Goal: Task Accomplishment & Management: Use online tool/utility

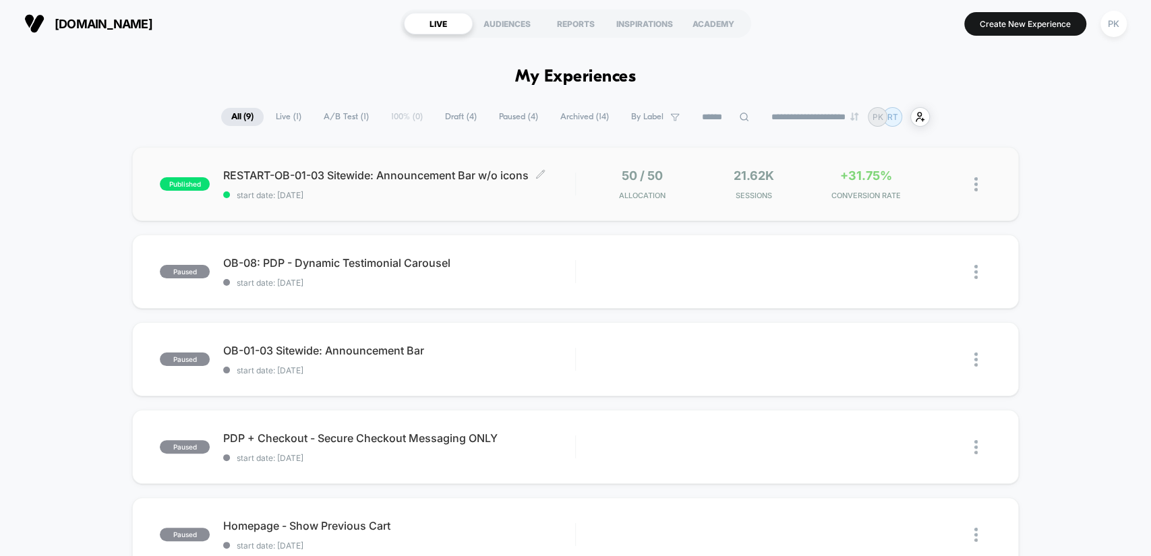
click at [451, 188] on div "RESTART-OB-01-03 Sitewide: Announcement Bar w/o icons Click to edit experience …" at bounding box center [398, 185] width 351 height 32
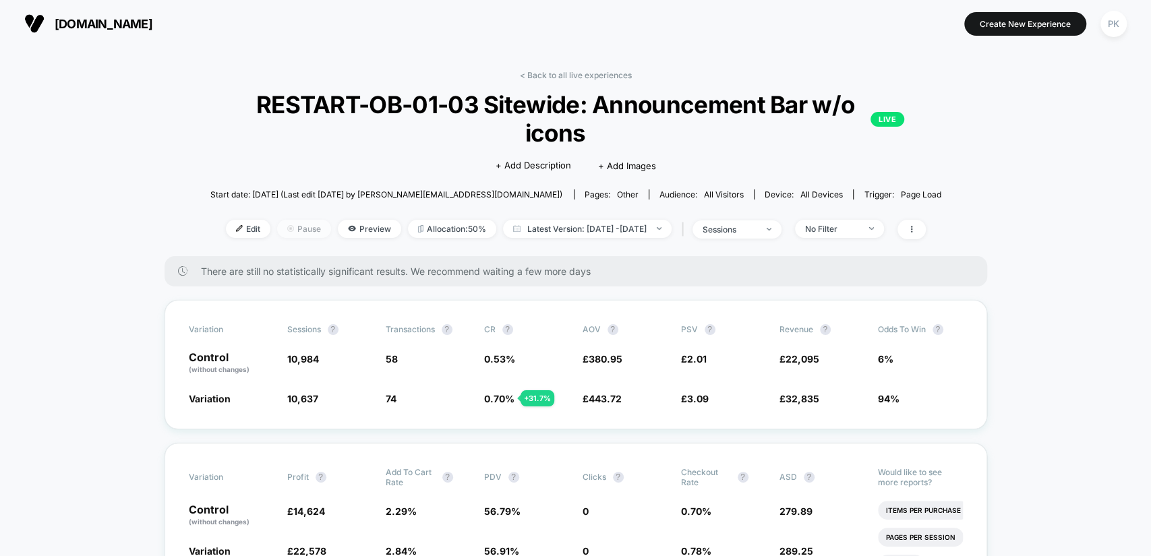
click at [287, 225] on img at bounding box center [290, 228] width 7 height 7
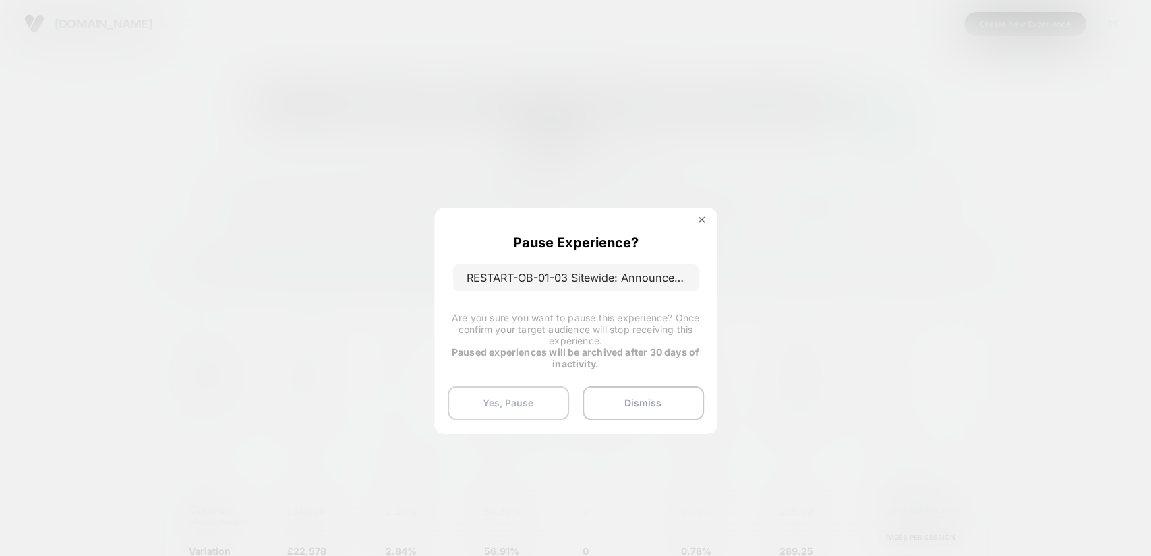
click at [533, 406] on button "Yes, Pause" at bounding box center [508, 403] width 121 height 34
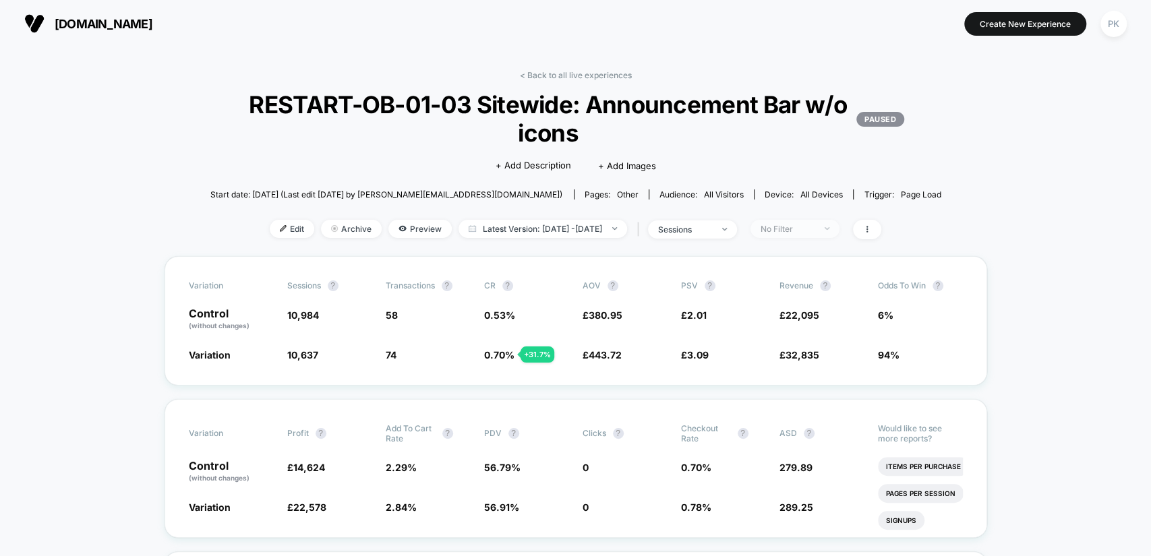
click at [788, 220] on span "No Filter" at bounding box center [794, 229] width 89 height 18
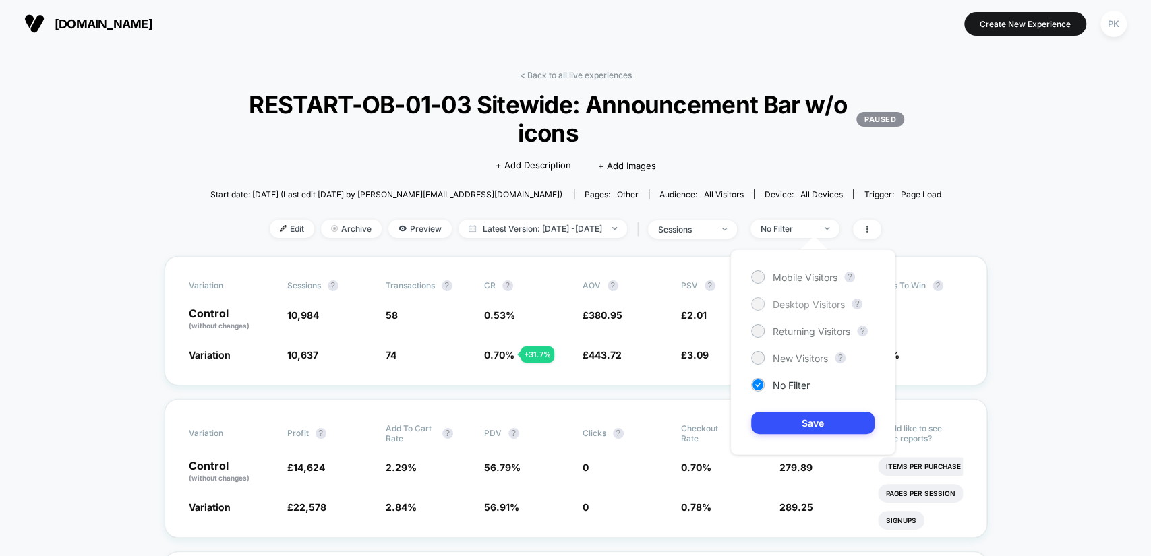
click at [817, 301] on span "Desktop Visitors" at bounding box center [809, 304] width 72 height 11
click at [831, 414] on button "Save" at bounding box center [812, 423] width 123 height 22
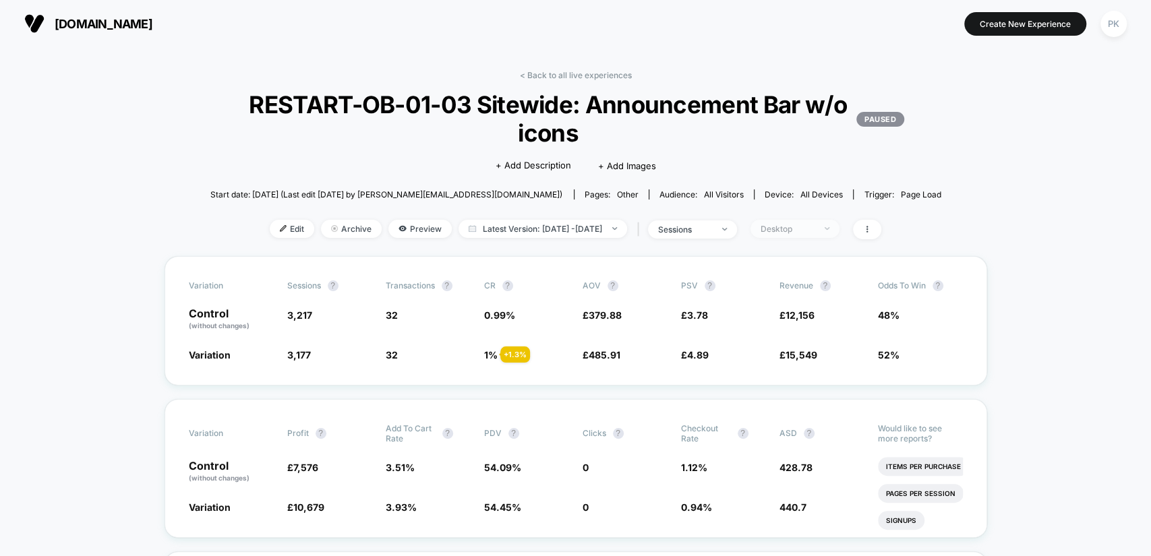
click at [793, 224] on div "Desktop" at bounding box center [788, 229] width 54 height 10
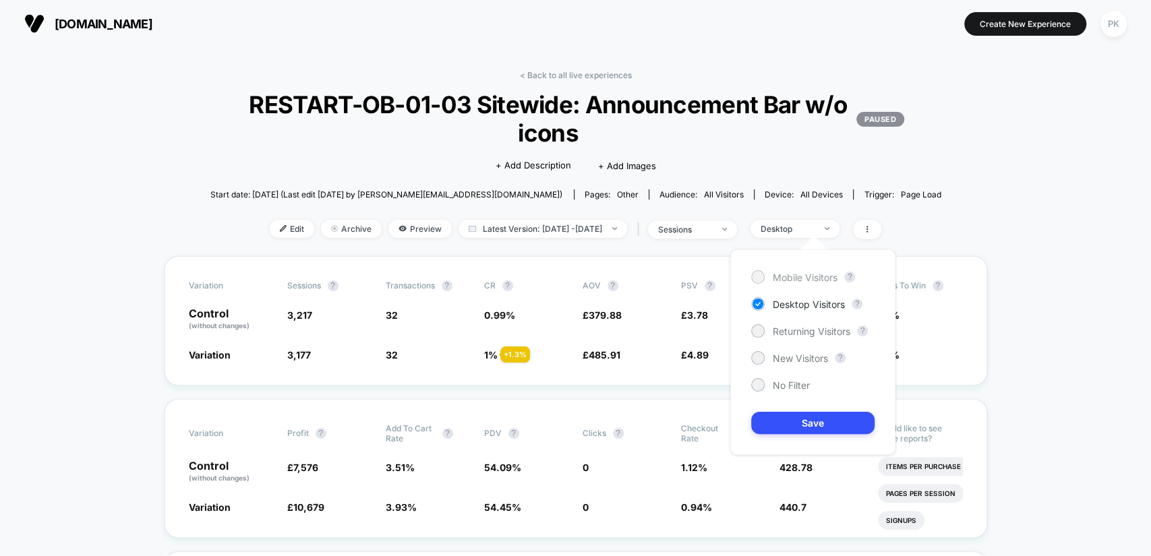
click at [800, 279] on span "Mobile Visitors" at bounding box center [805, 277] width 65 height 11
click at [808, 425] on button "Save" at bounding box center [812, 423] width 123 height 22
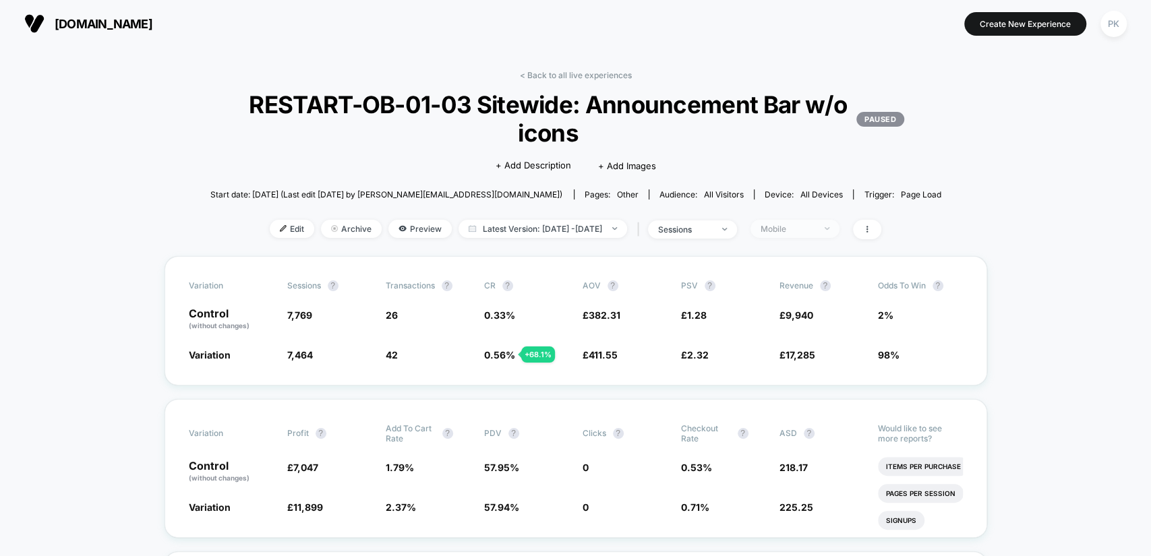
click at [814, 231] on div "Mobile" at bounding box center [788, 229] width 54 height 10
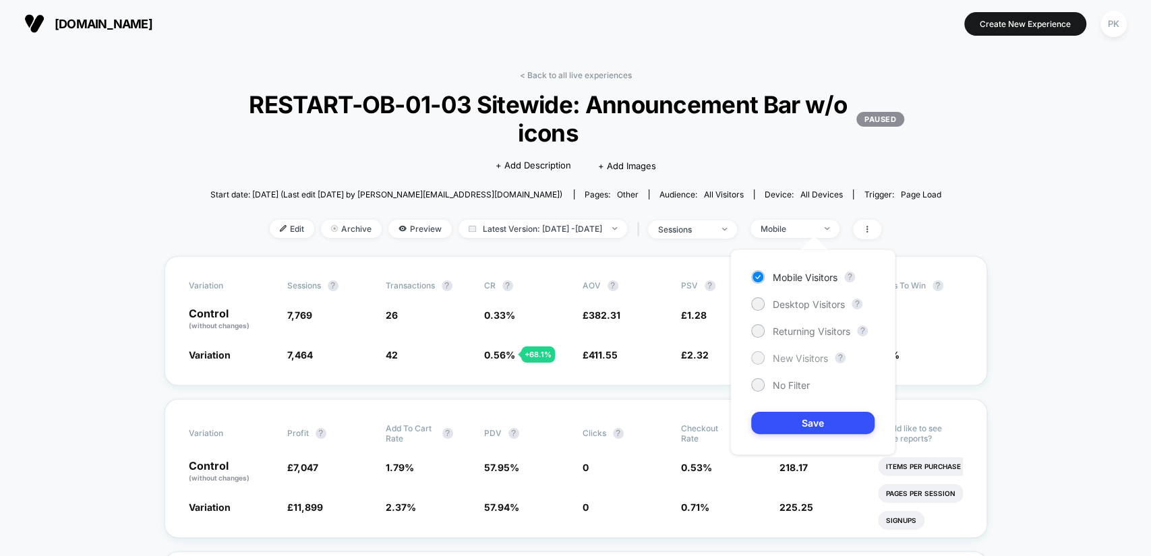
click at [809, 351] on div "New Visitors" at bounding box center [789, 357] width 77 height 13
click at [831, 426] on button "Save" at bounding box center [812, 423] width 123 height 22
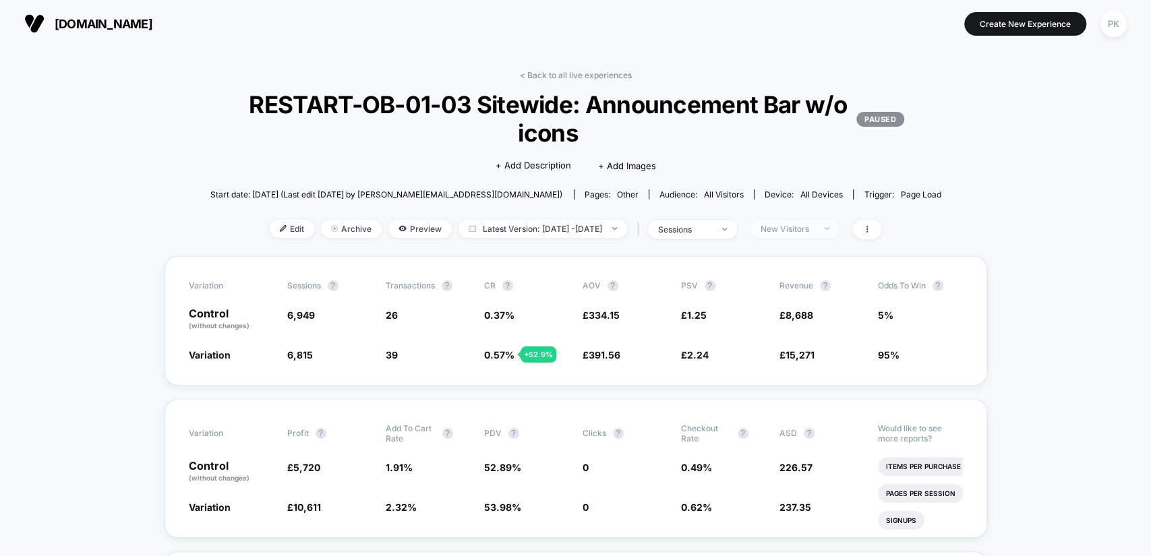
click at [814, 227] on div "New Visitors" at bounding box center [788, 229] width 54 height 10
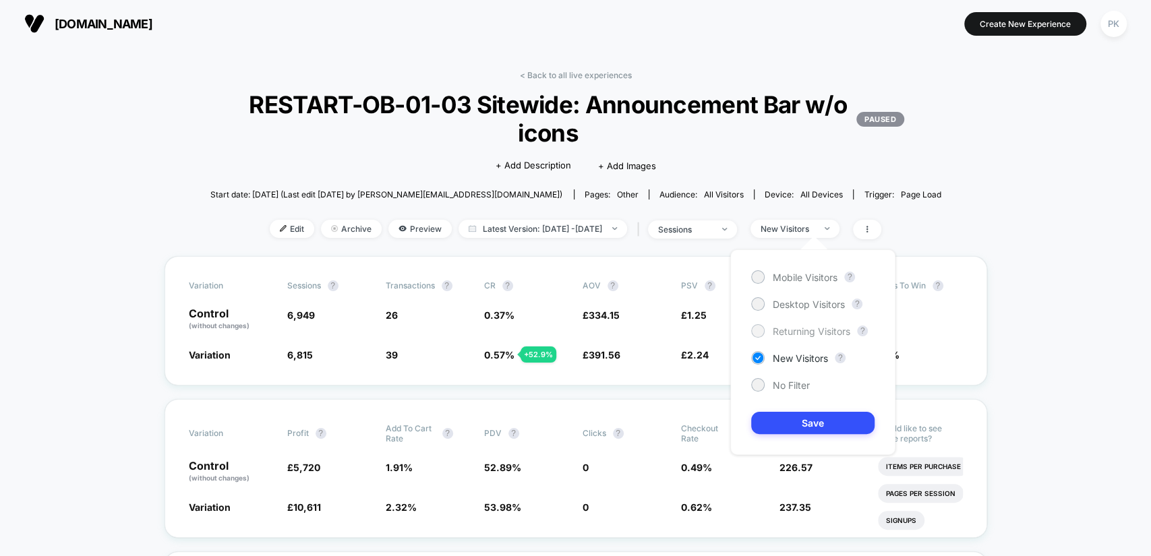
click at [787, 333] on span "Returning Visitors" at bounding box center [812, 331] width 78 height 11
click at [804, 418] on button "Save" at bounding box center [812, 423] width 123 height 22
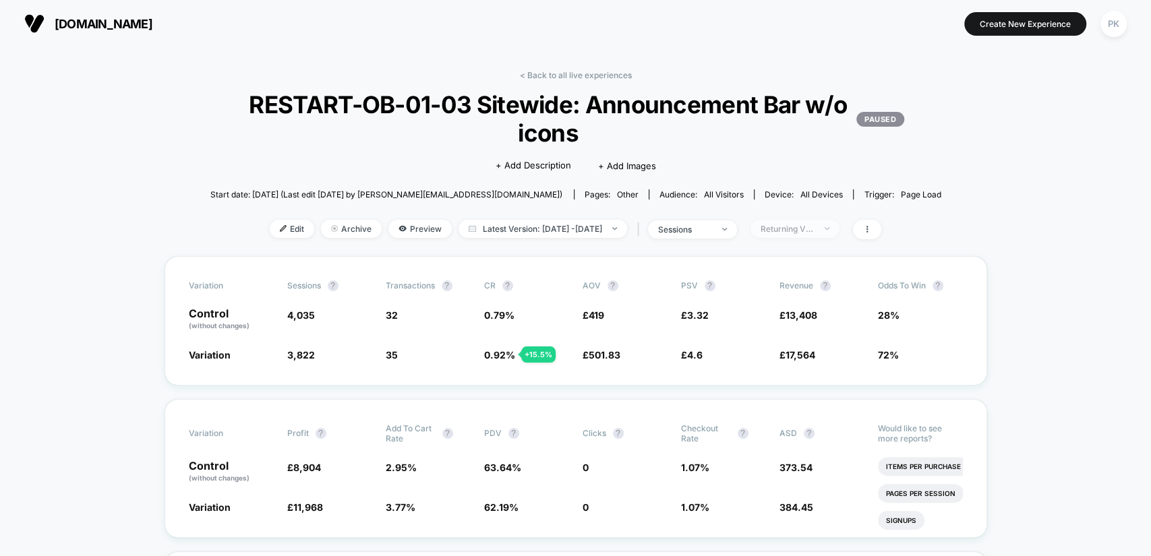
click at [813, 228] on div "Returning Visitors" at bounding box center [788, 229] width 54 height 10
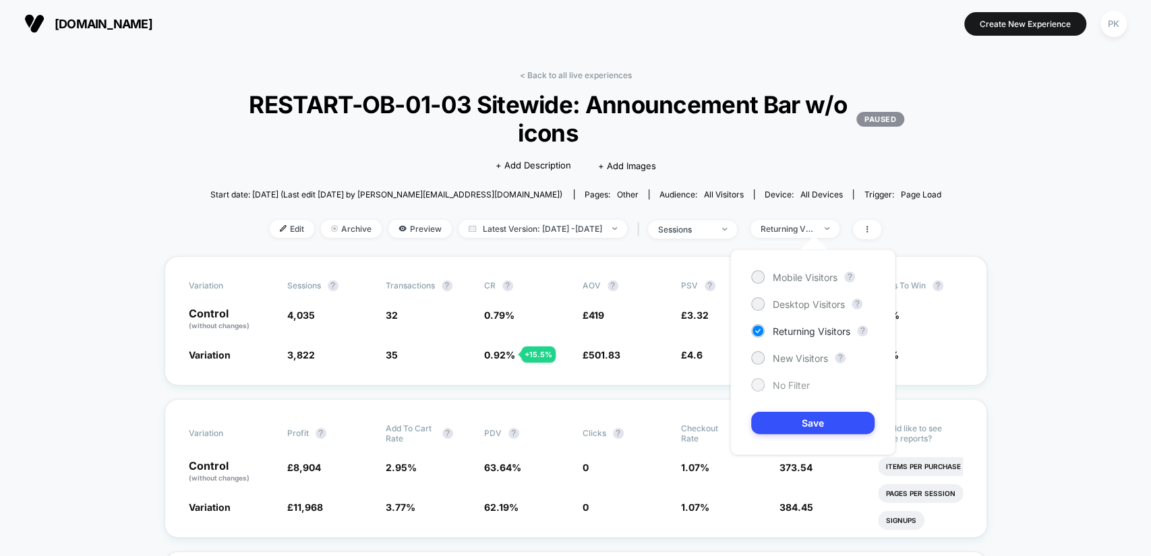
click at [788, 388] on span "No Filter" at bounding box center [791, 385] width 37 height 11
click at [806, 421] on button "Save" at bounding box center [812, 423] width 123 height 22
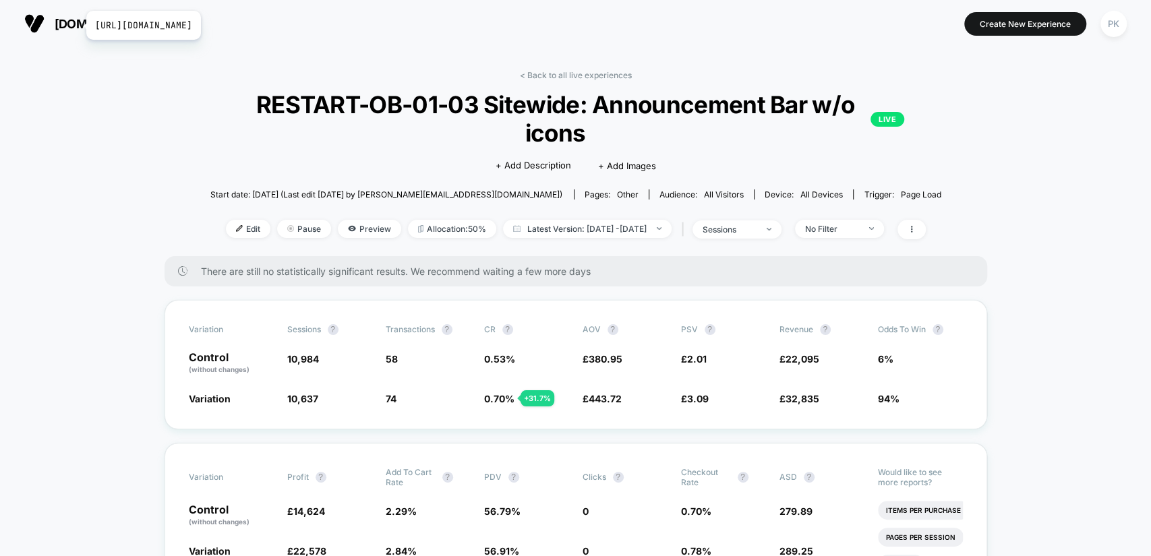
click at [78, 25] on span "[DOMAIN_NAME]" at bounding box center [104, 24] width 98 height 14
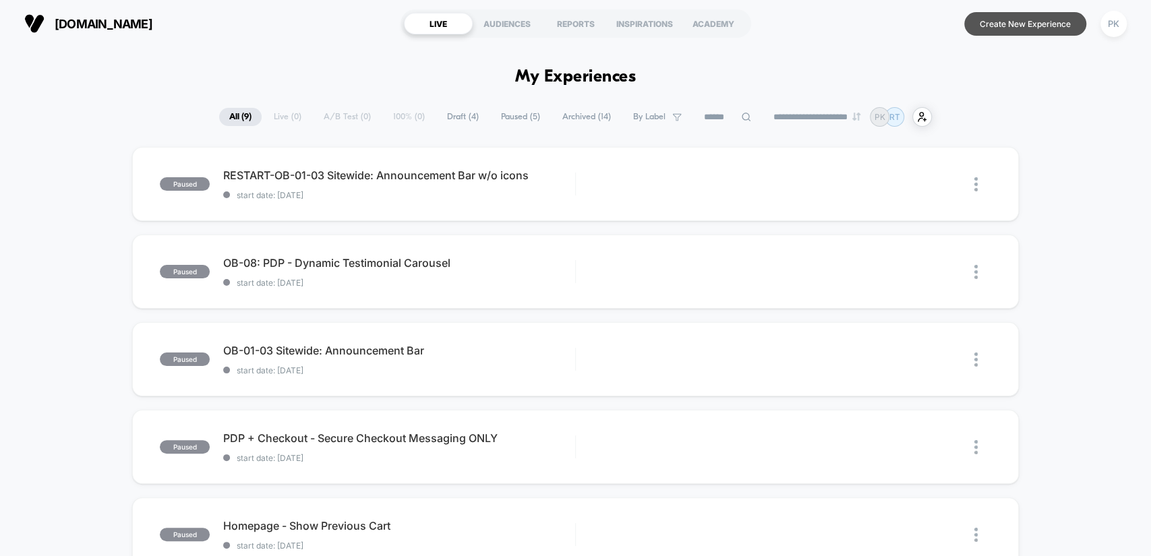
click at [1005, 24] on button "Create New Experience" at bounding box center [1025, 24] width 122 height 24
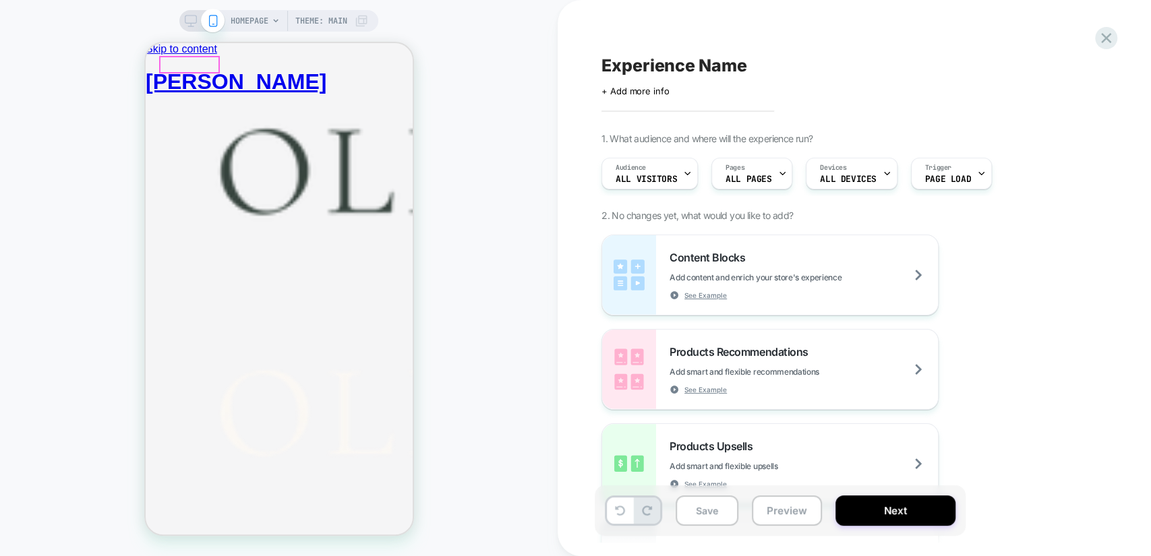
click at [767, 247] on div "Content Blocks Add content and enrich your store's experience See Example" at bounding box center [770, 275] width 336 height 80
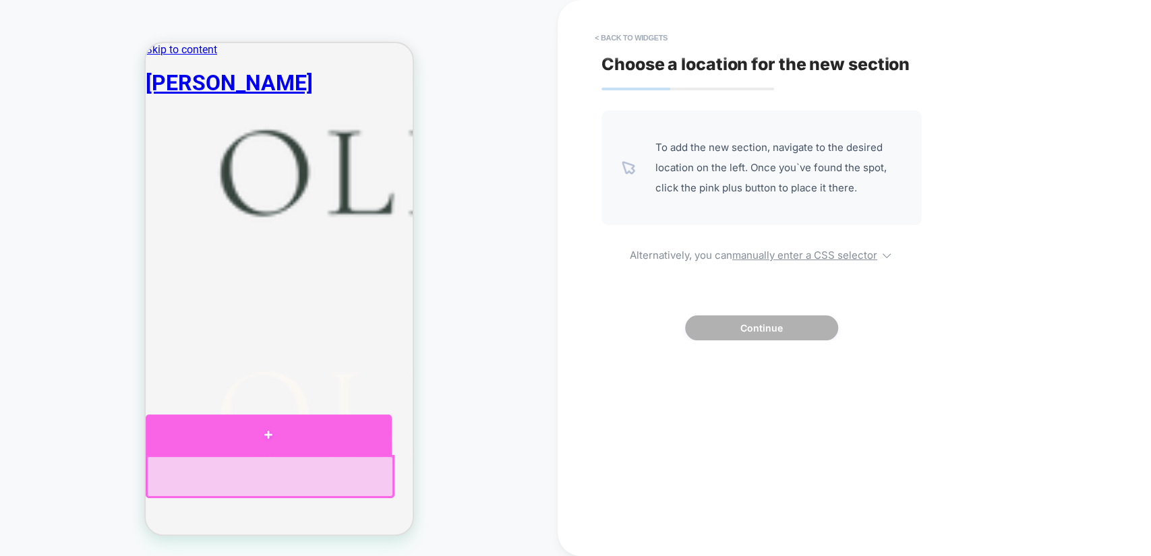
click at [263, 429] on div at bounding box center [268, 435] width 246 height 40
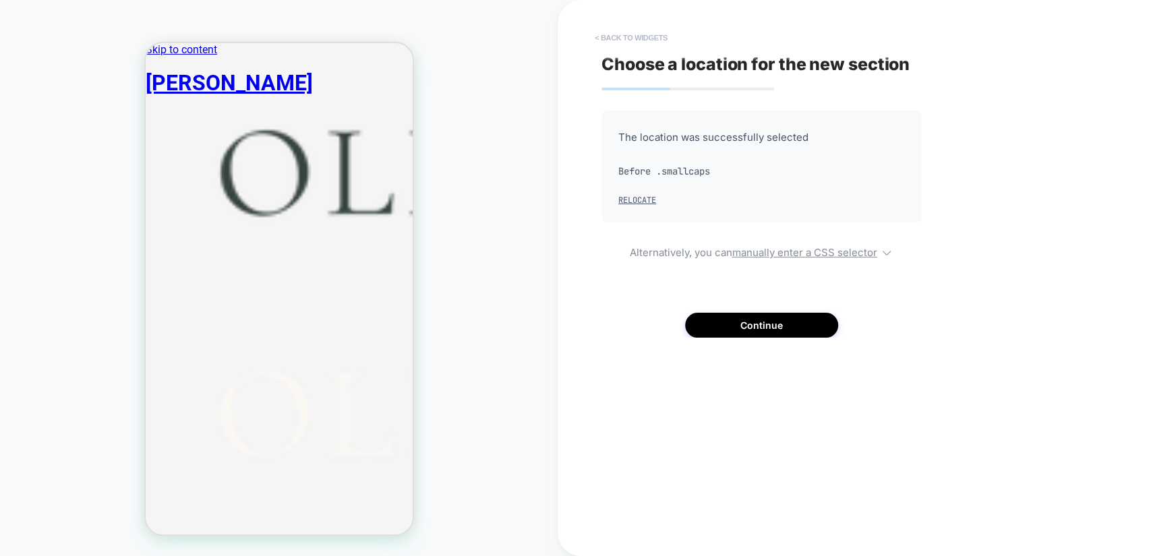
click at [614, 39] on button "< Back to widgets" at bounding box center [631, 38] width 86 height 22
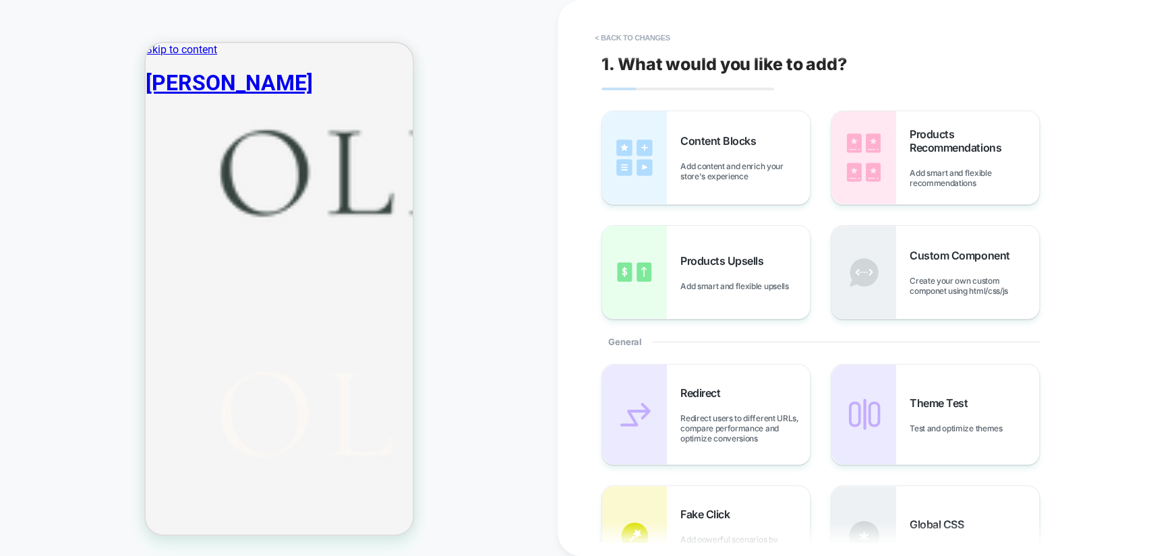
click at [611, 34] on button "< Back to changes" at bounding box center [632, 38] width 89 height 22
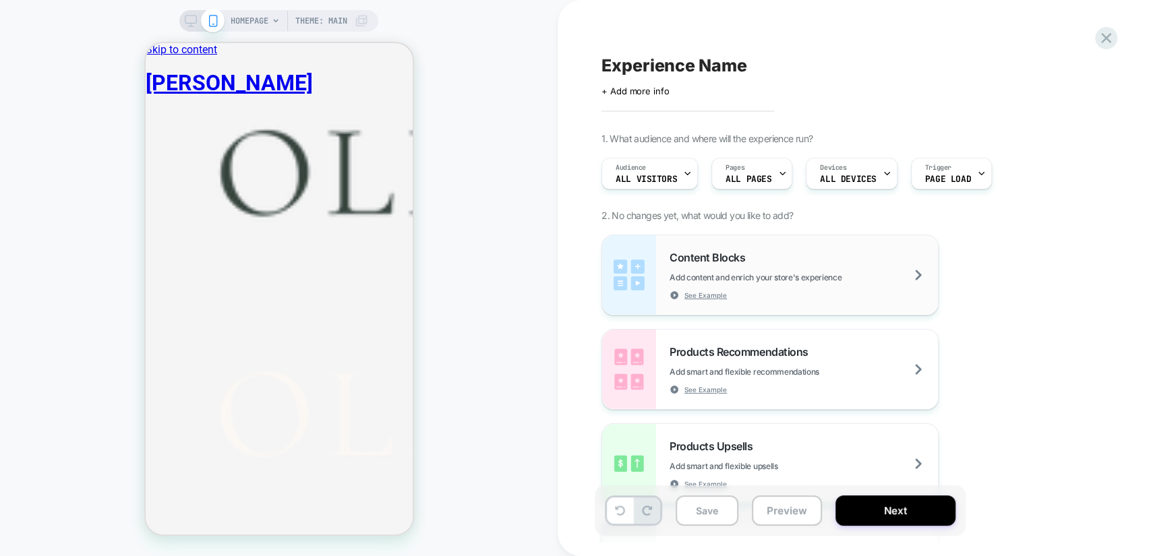
click at [827, 257] on div "Content Blocks Add content and enrich your store's experience See Example" at bounding box center [804, 275] width 268 height 49
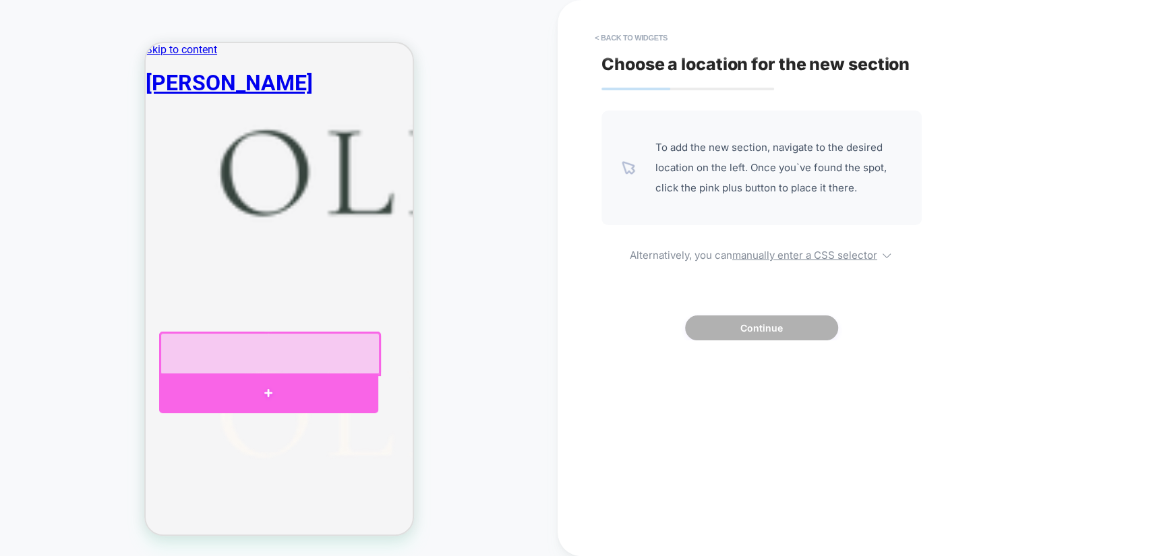
click at [261, 382] on div at bounding box center [267, 394] width 219 height 40
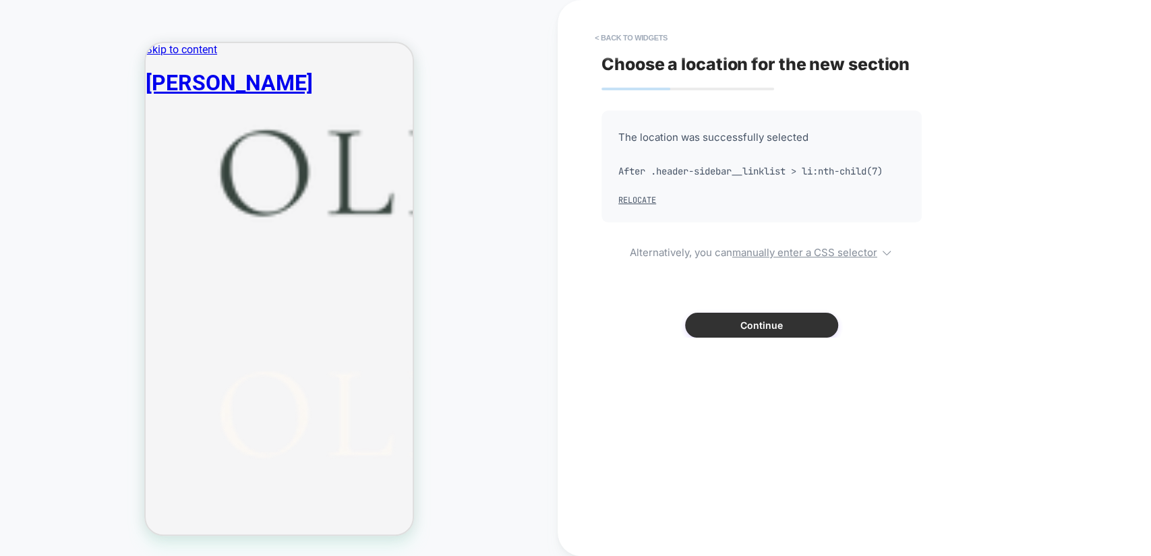
click at [739, 324] on button "Continue" at bounding box center [761, 325] width 153 height 25
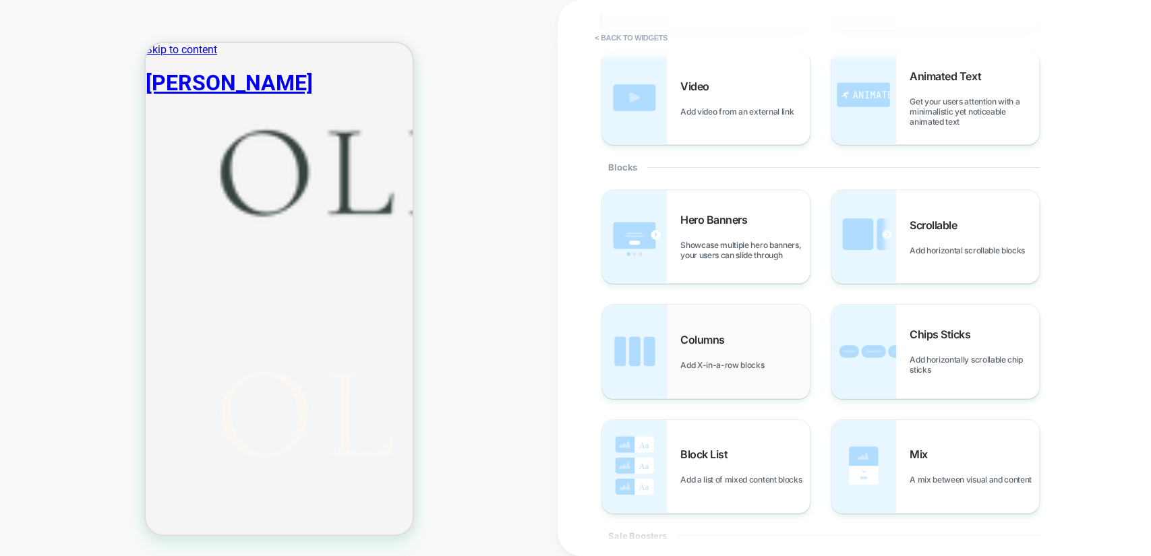
scroll to position [349, 0]
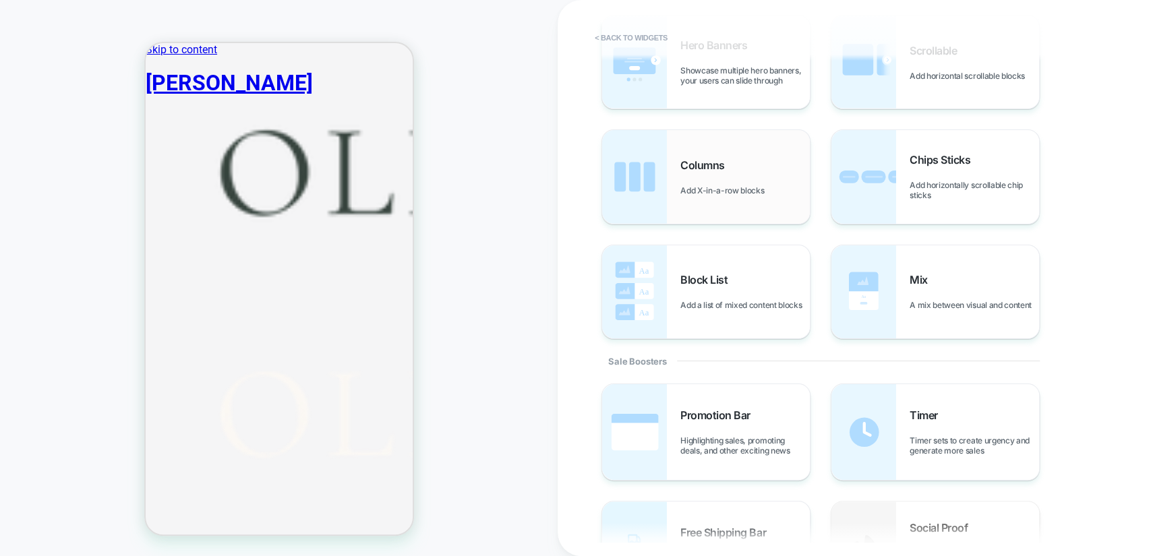
click at [739, 153] on div "Columns Add X-in-a-row blocks" at bounding box center [706, 176] width 208 height 93
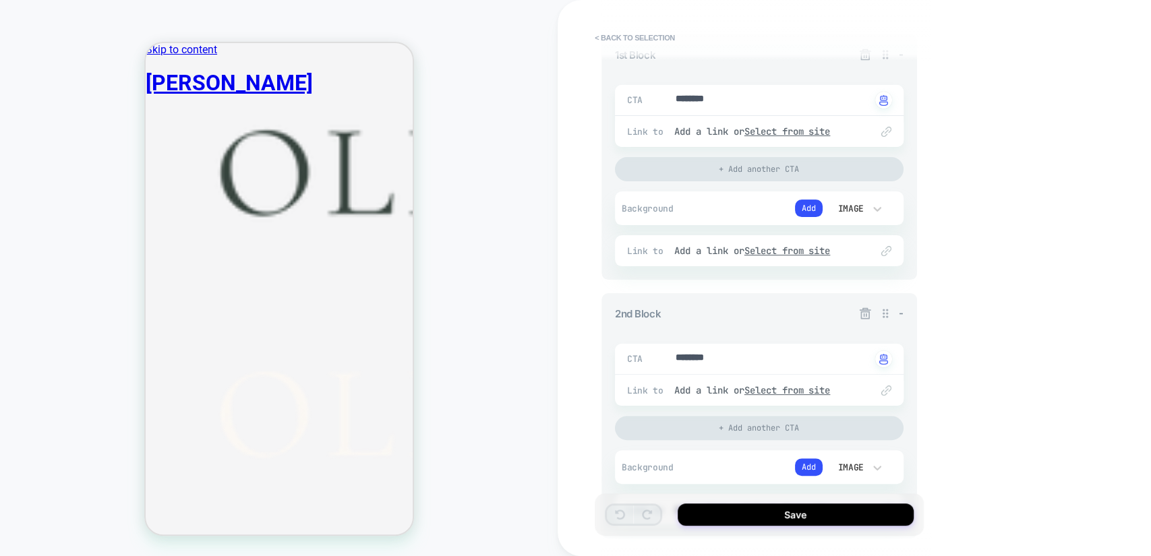
scroll to position [0, 0]
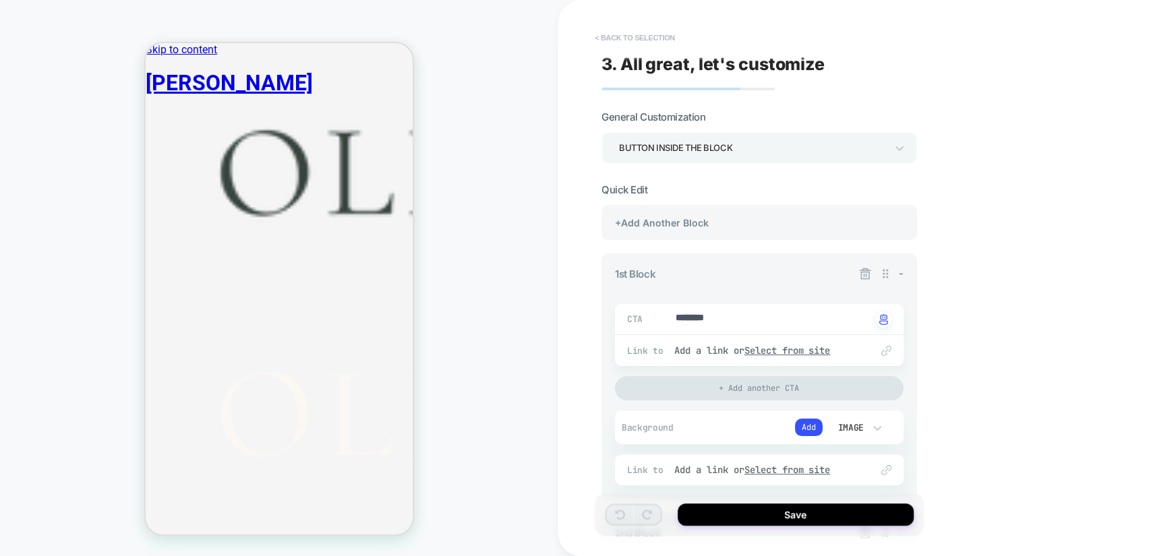
click at [625, 36] on button "< Back to selection" at bounding box center [635, 38] width 94 height 22
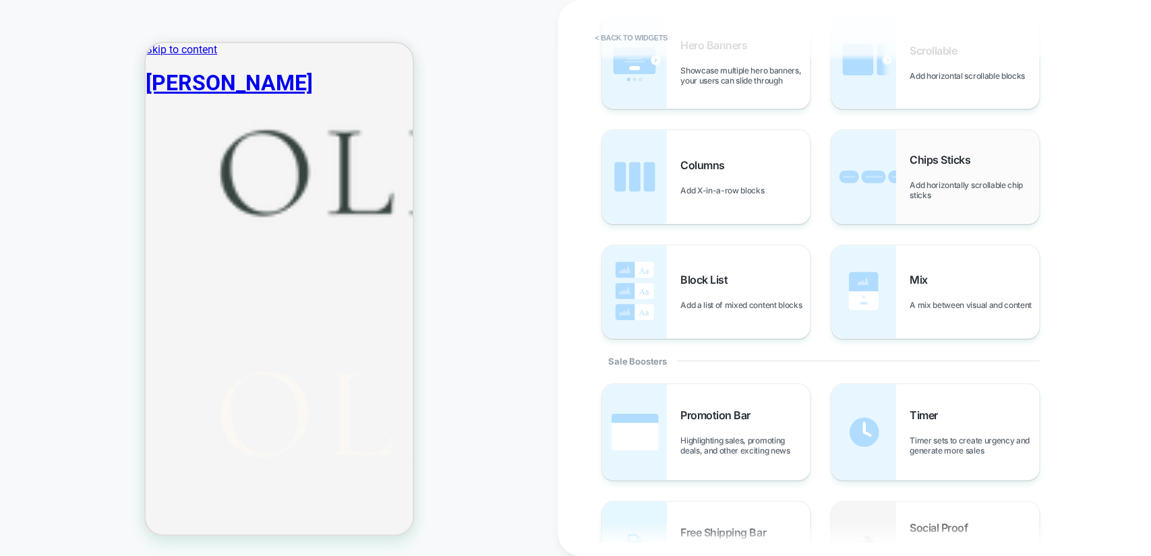
click at [894, 171] on img at bounding box center [863, 176] width 65 height 93
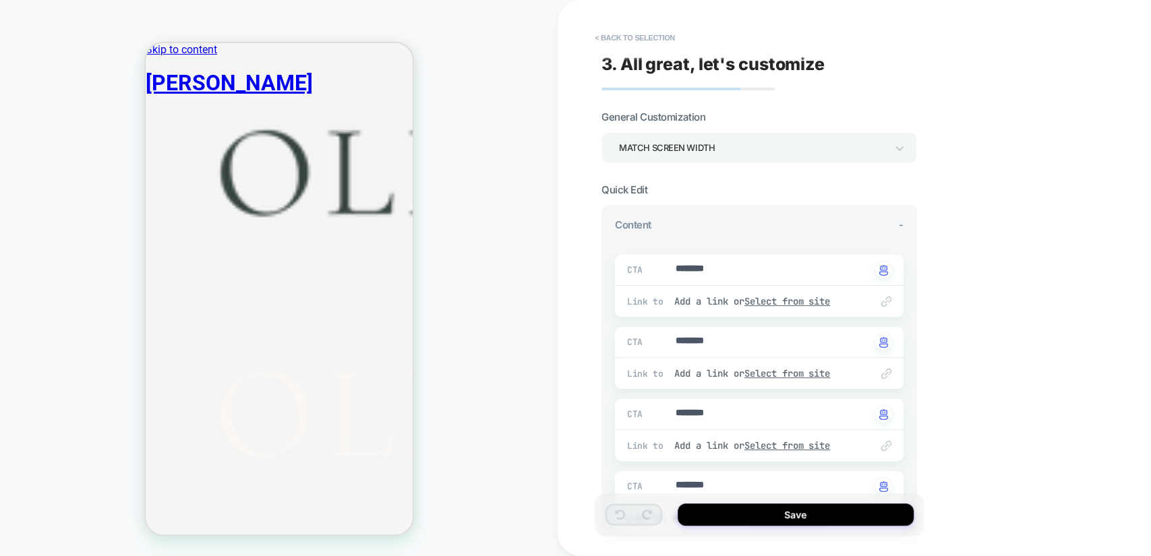
type textarea "*"
click at [637, 36] on button "< Back to selection" at bounding box center [635, 38] width 94 height 22
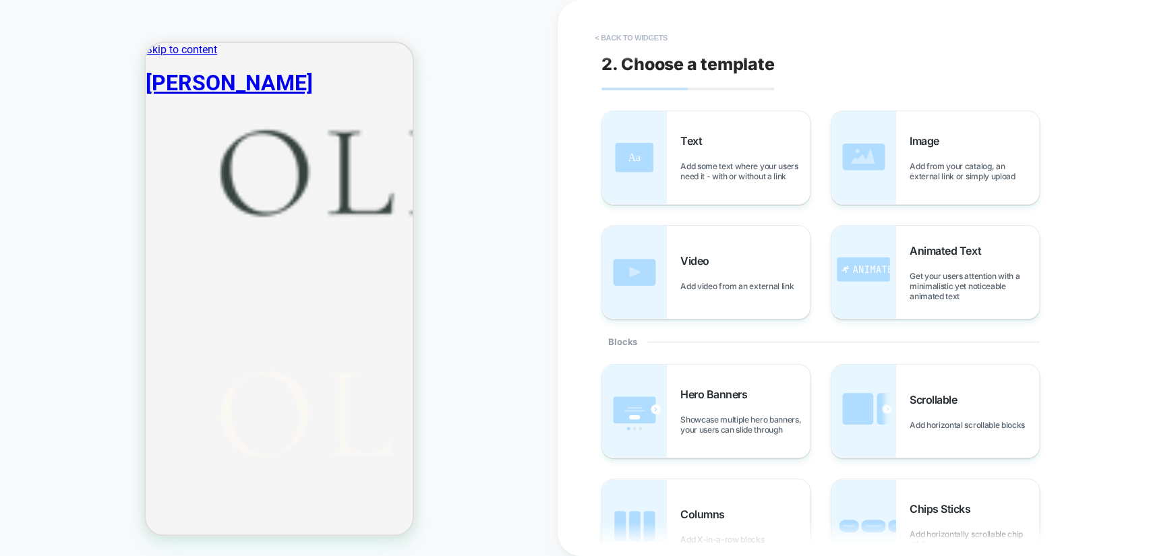
click at [623, 34] on button "< Back to widgets" at bounding box center [631, 38] width 86 height 22
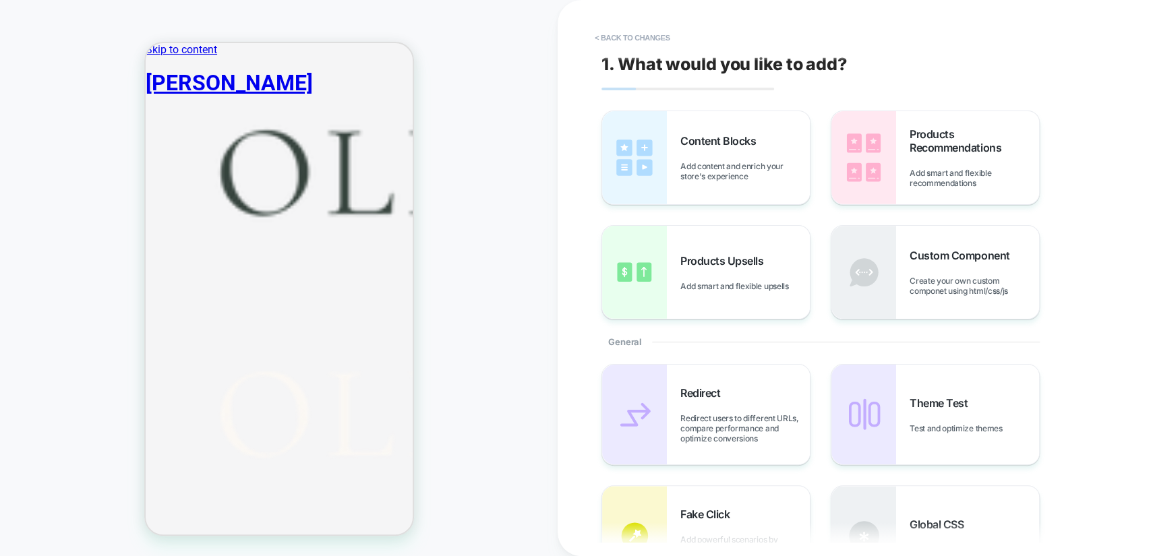
click at [623, 34] on button "< Back to changes" at bounding box center [632, 38] width 89 height 22
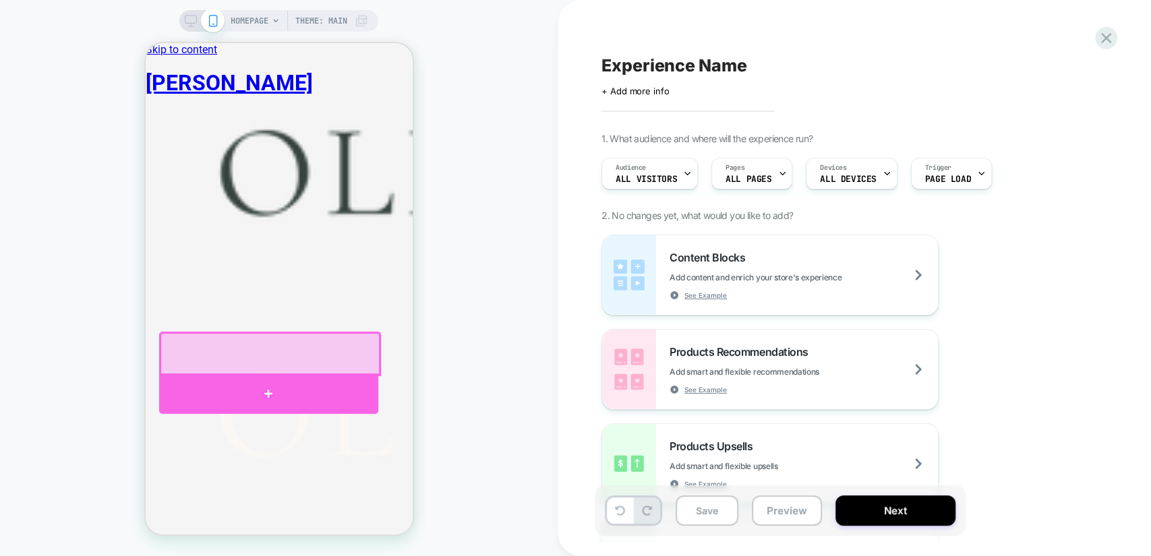
click at [299, 386] on div at bounding box center [267, 394] width 219 height 40
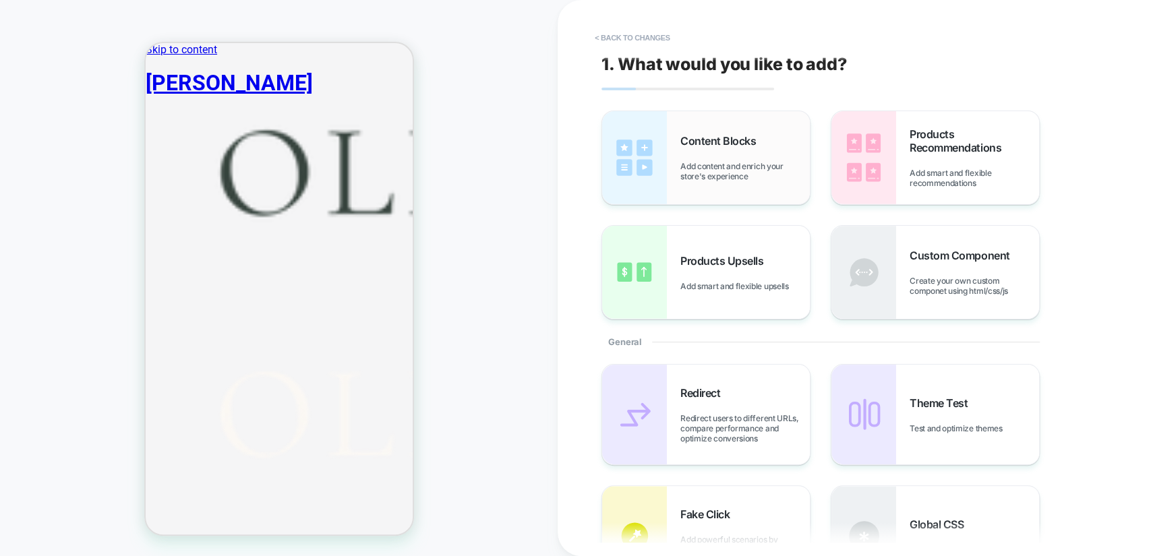
click at [662, 152] on img at bounding box center [634, 157] width 65 height 93
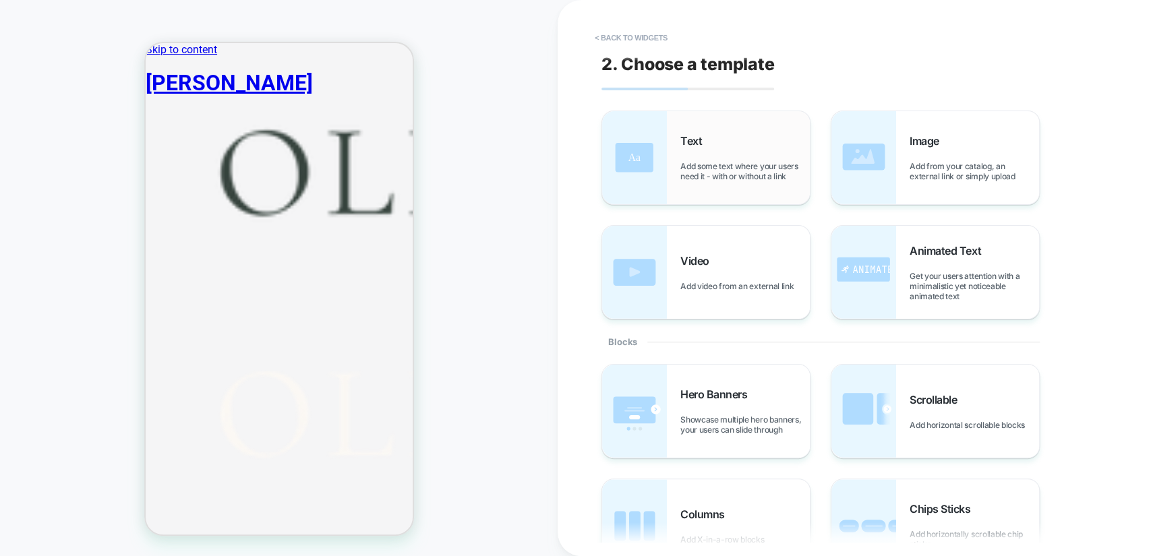
click at [685, 153] on div "Text Add some text where your users need it - with or without a link" at bounding box center [744, 157] width 129 height 47
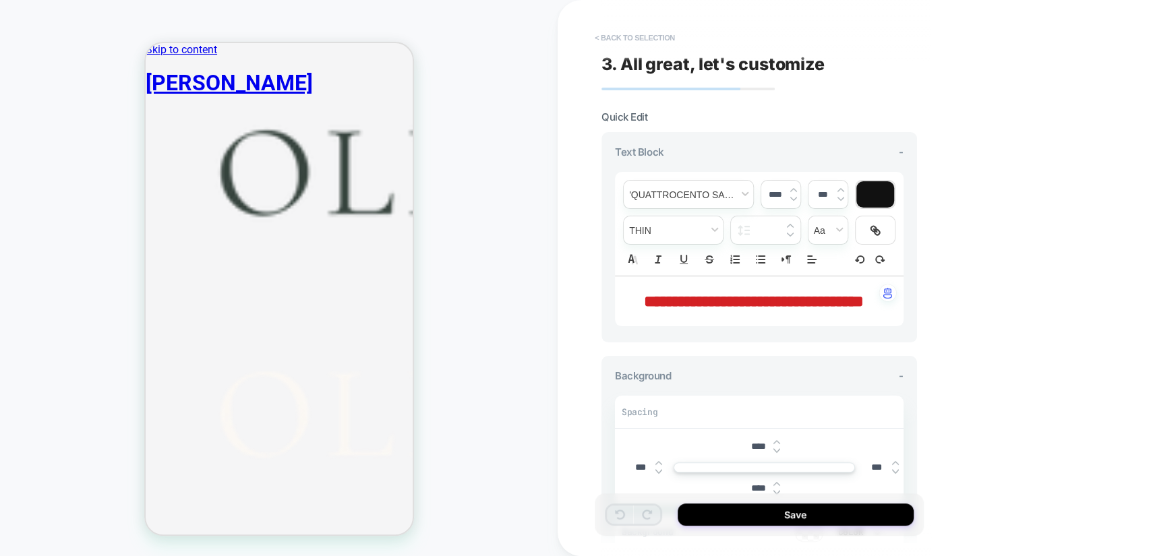
click at [616, 38] on button "< Back to selection" at bounding box center [635, 38] width 94 height 22
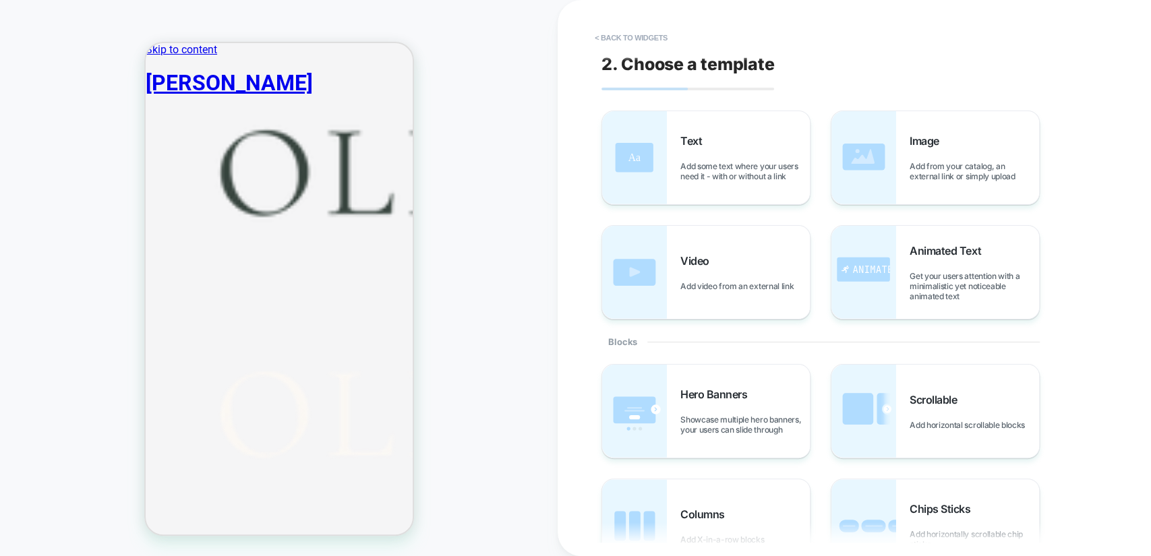
click at [616, 38] on button "< Back to widgets" at bounding box center [631, 38] width 86 height 22
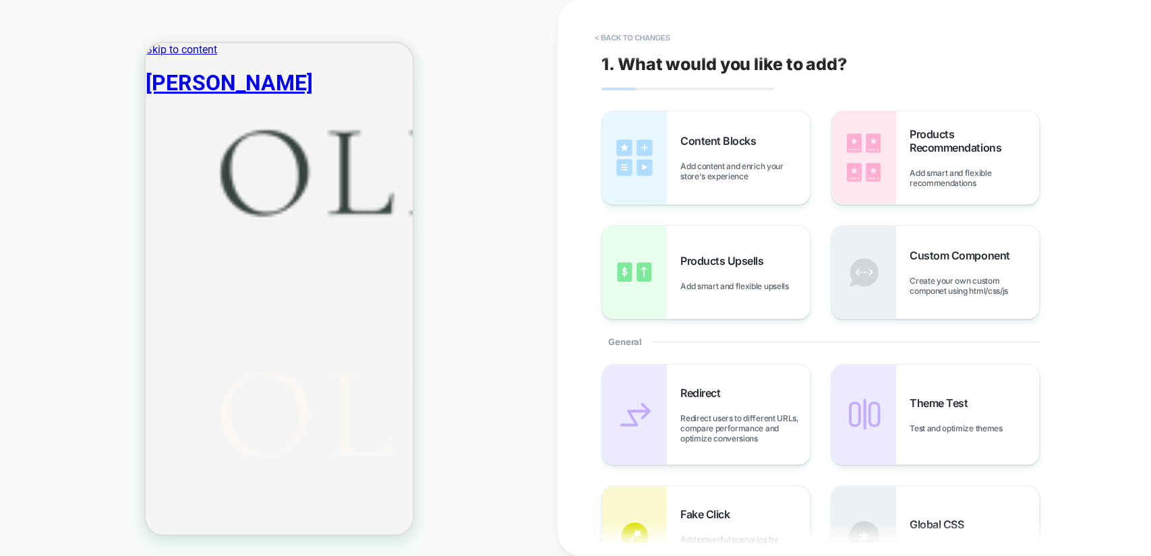
click at [616, 38] on button "< Back to changes" at bounding box center [632, 38] width 89 height 22
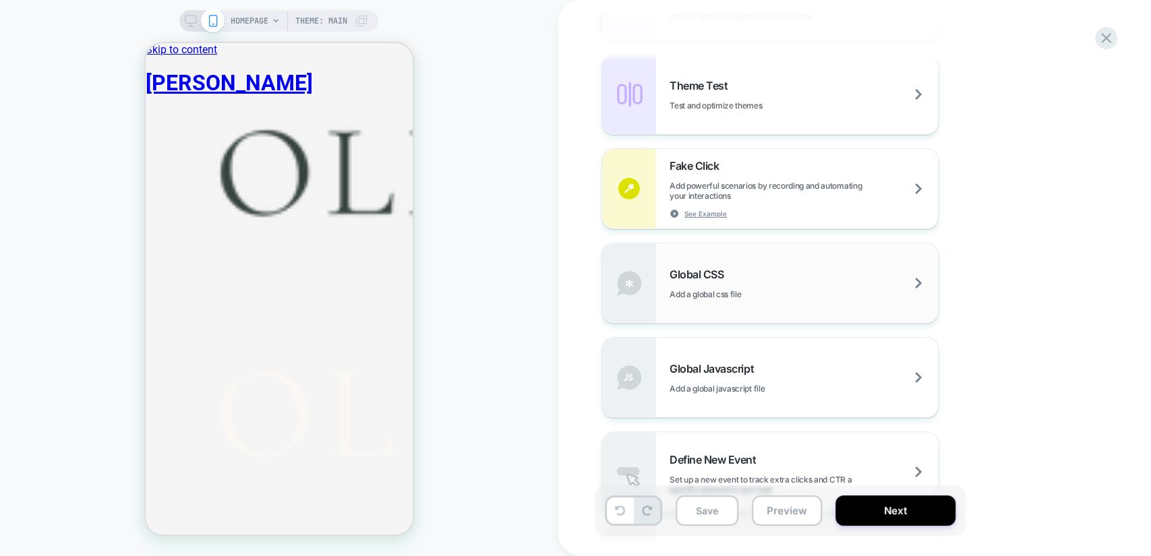
scroll to position [699, 0]
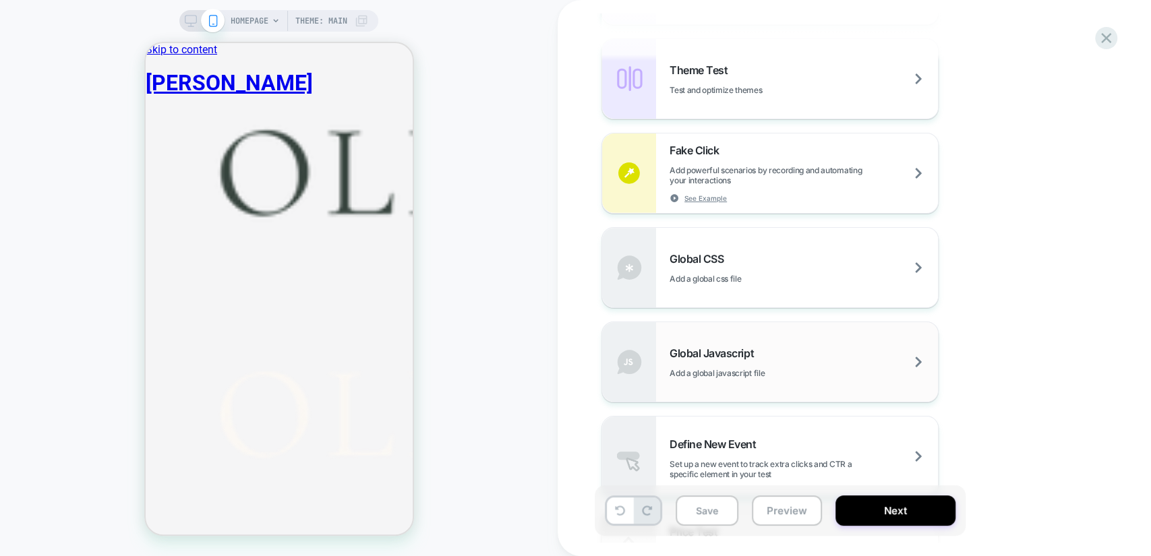
click at [814, 356] on div "Global Javascript Add a global javascript file" at bounding box center [804, 363] width 268 height 32
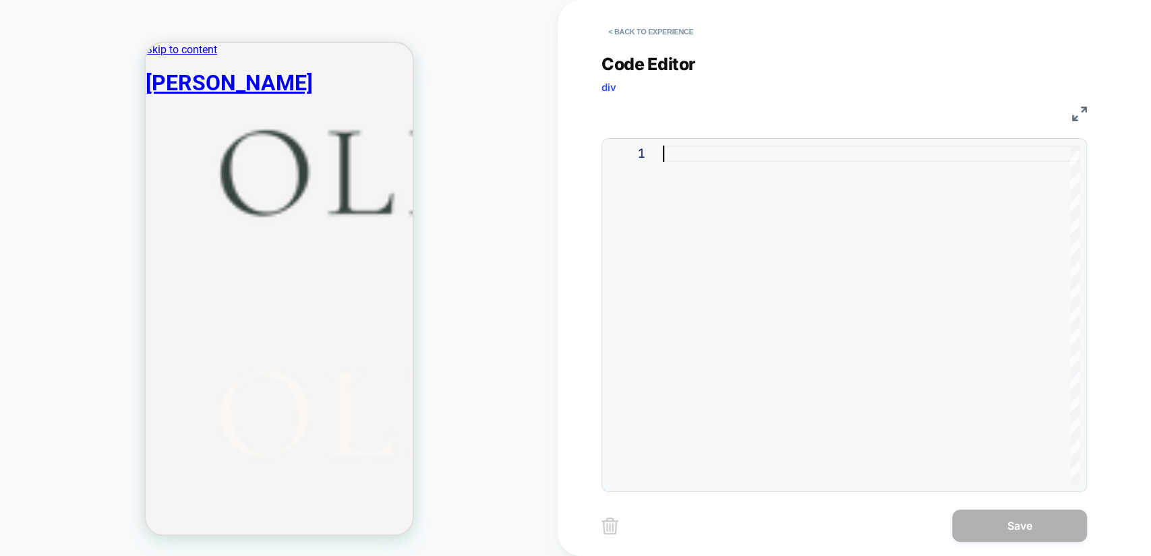
click at [726, 181] on div at bounding box center [871, 315] width 417 height 339
type textarea "**********"
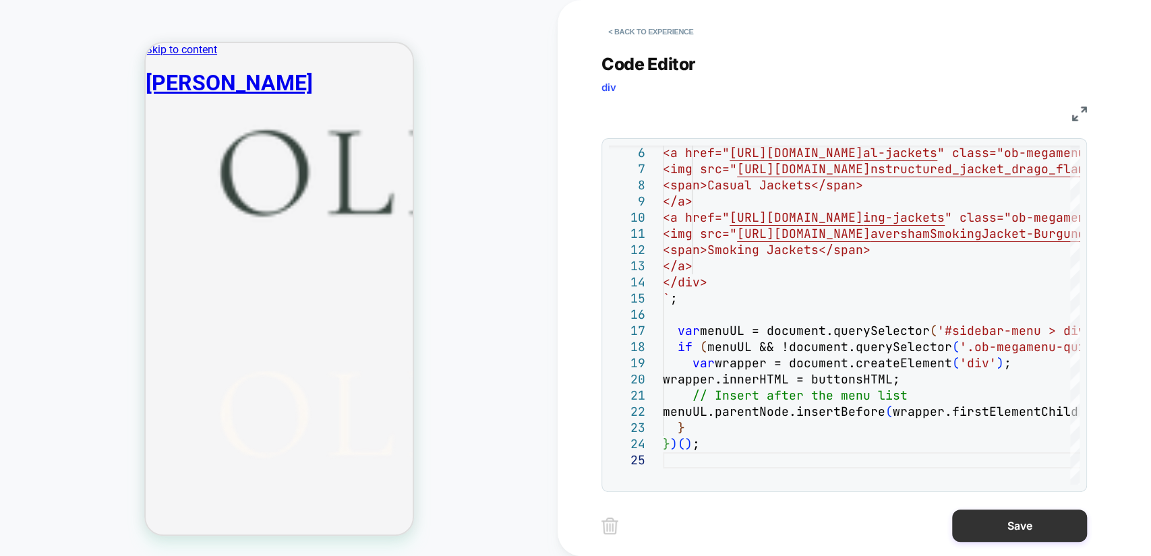
click at [1014, 525] on button "Save" at bounding box center [1019, 526] width 135 height 32
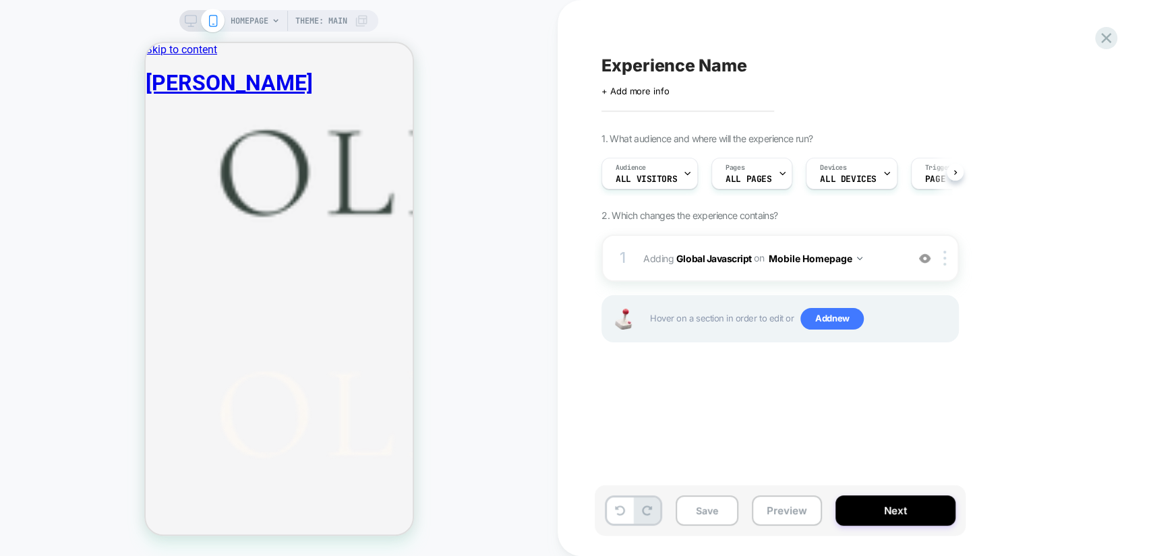
scroll to position [0, 0]
click at [825, 317] on span "Add new" at bounding box center [831, 319] width 63 height 22
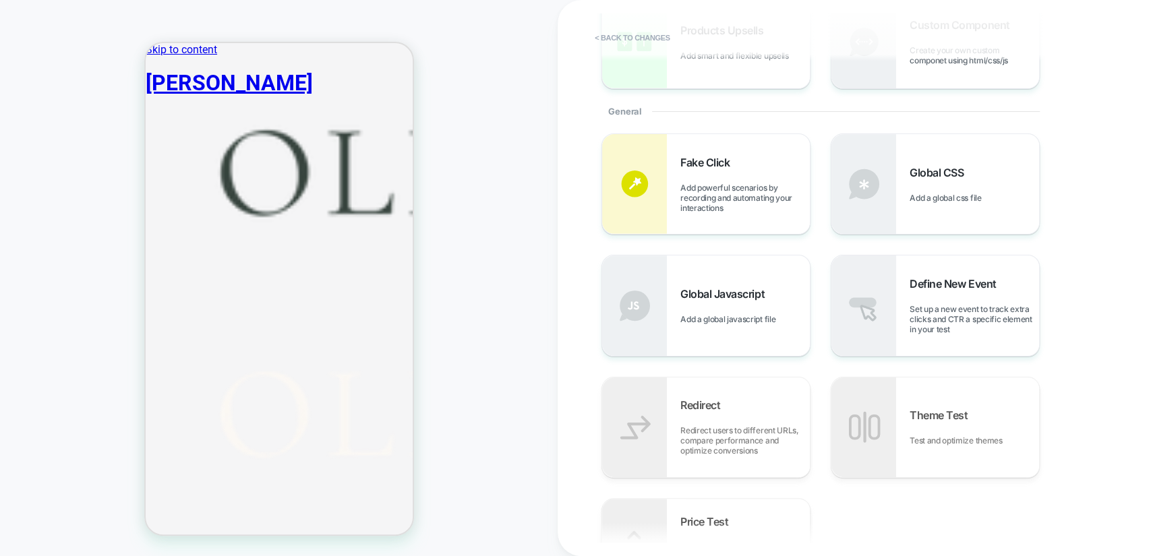
scroll to position [186, 0]
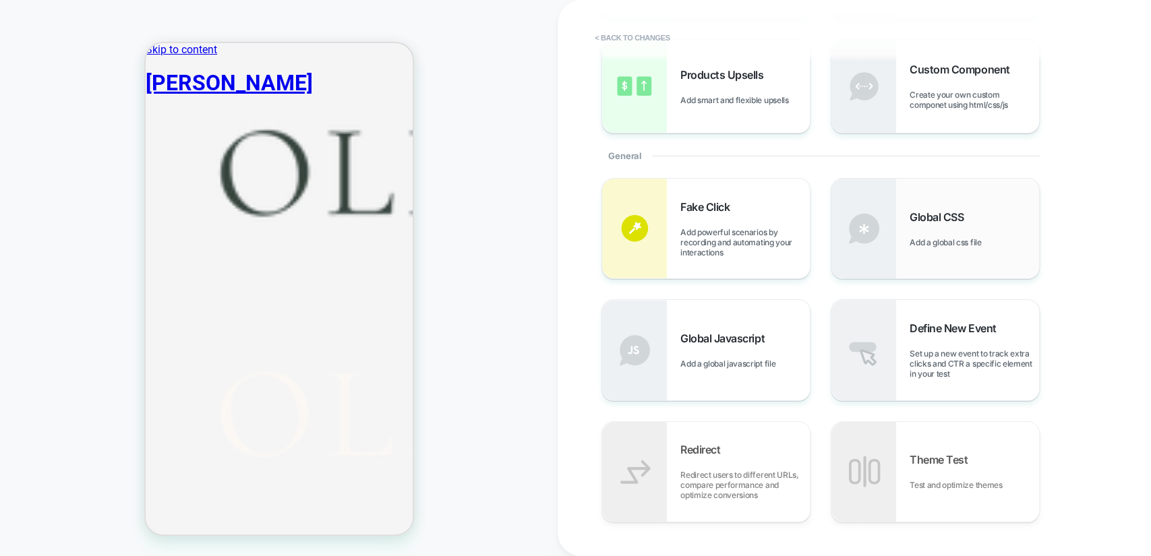
click at [951, 235] on div "Global CSS Add a global css file" at bounding box center [974, 228] width 129 height 37
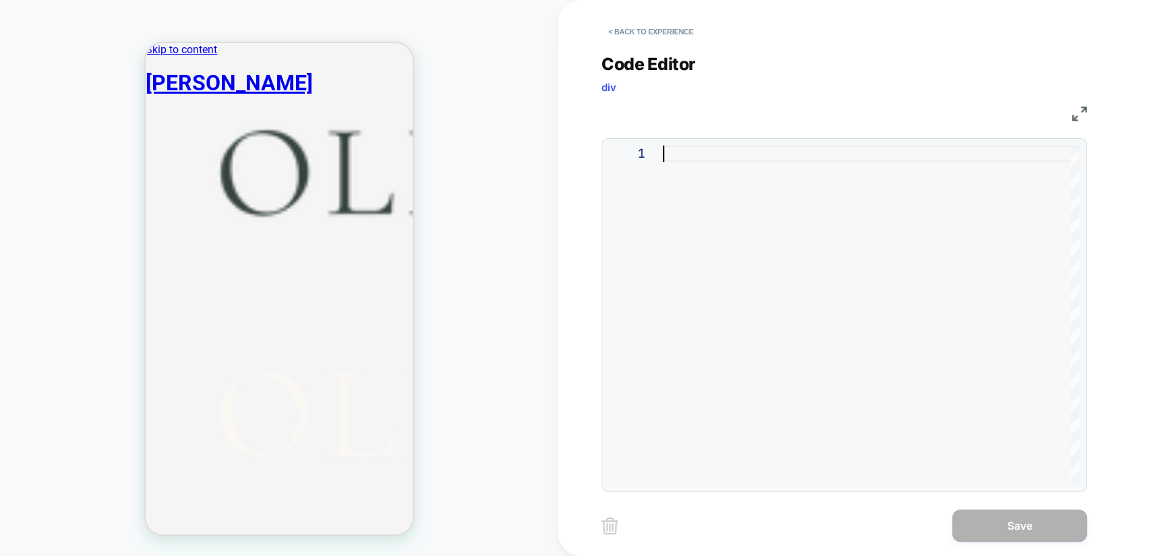
click at [801, 187] on div at bounding box center [871, 315] width 417 height 339
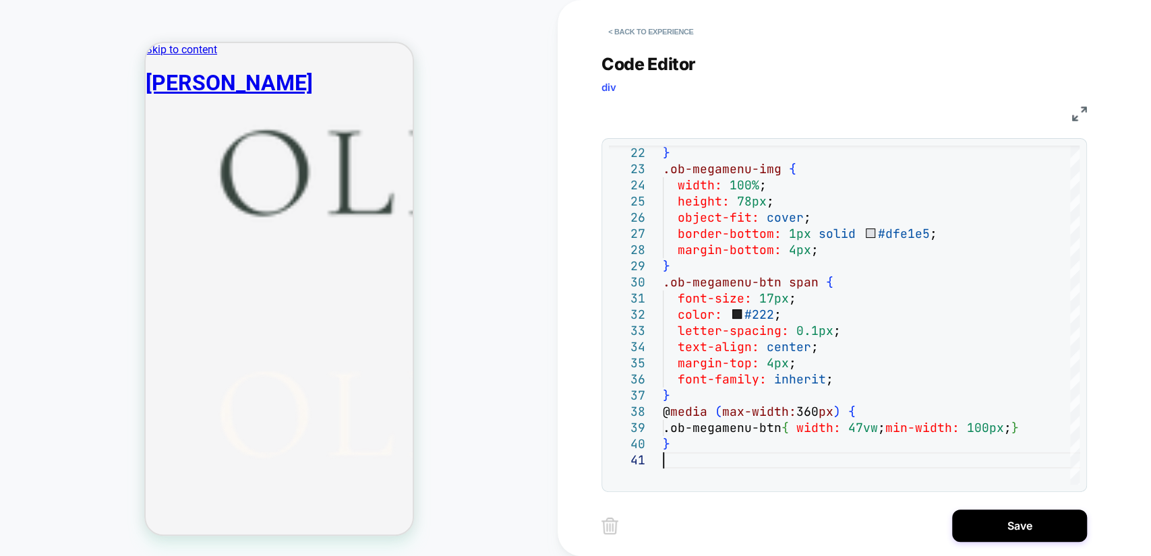
scroll to position [34, 0]
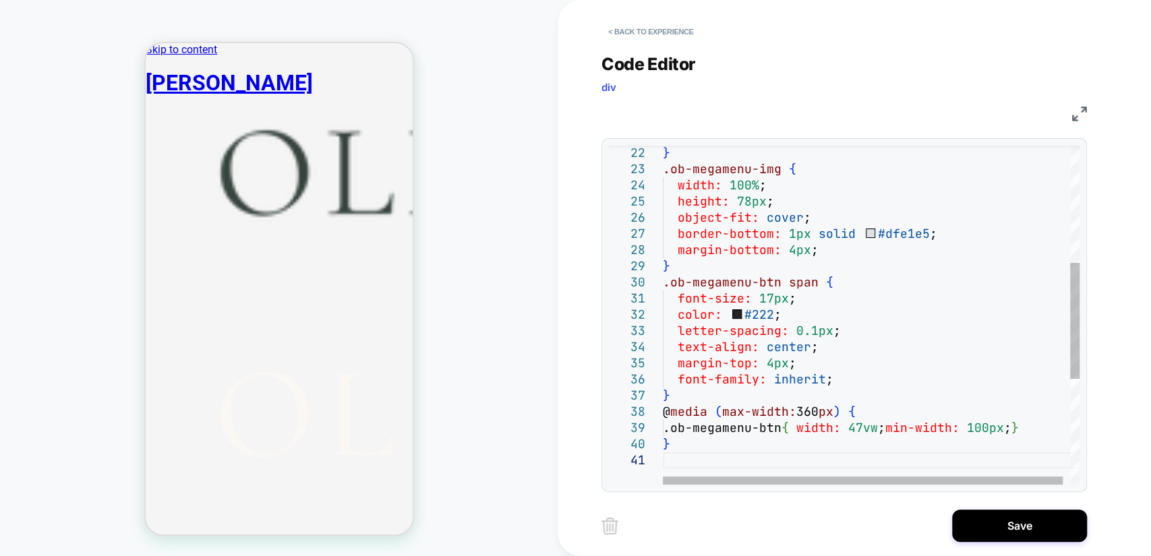
click at [754, 208] on div "} .ob-megamenu-img { width: 100% ; height: 78px ; object-fit: cover ; border-bo…" at bounding box center [875, 298] width 424 height 986
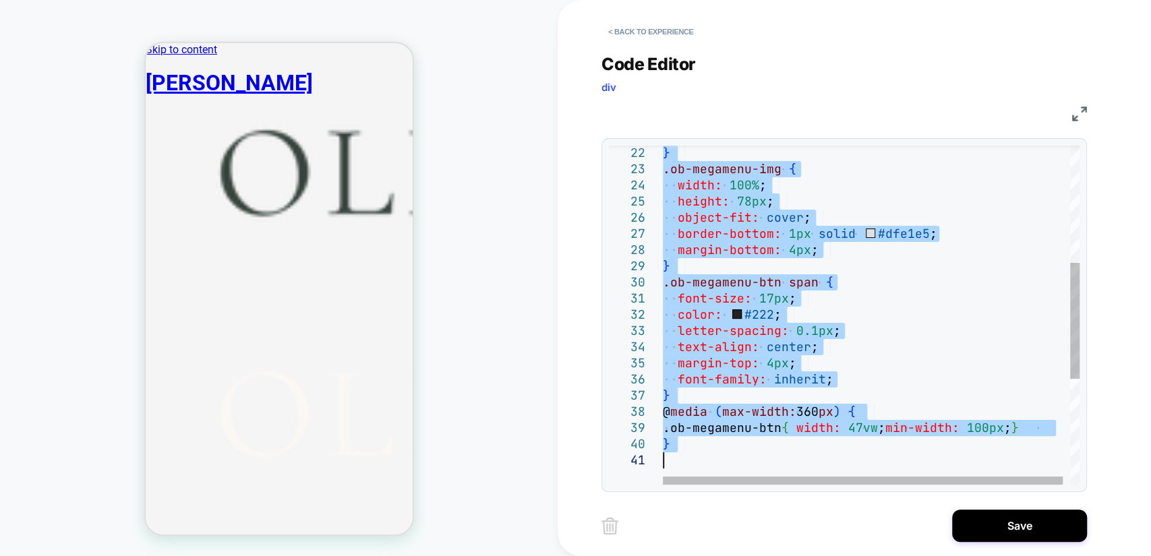
type textarea "**********"
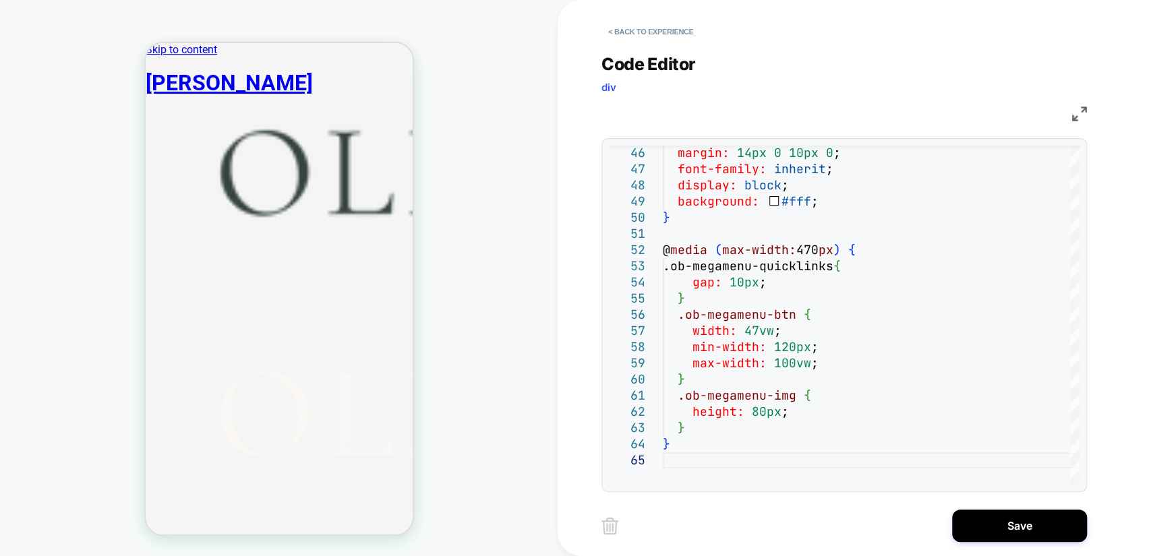
scroll to position [38, 0]
click at [992, 525] on button "Save" at bounding box center [1019, 526] width 135 height 32
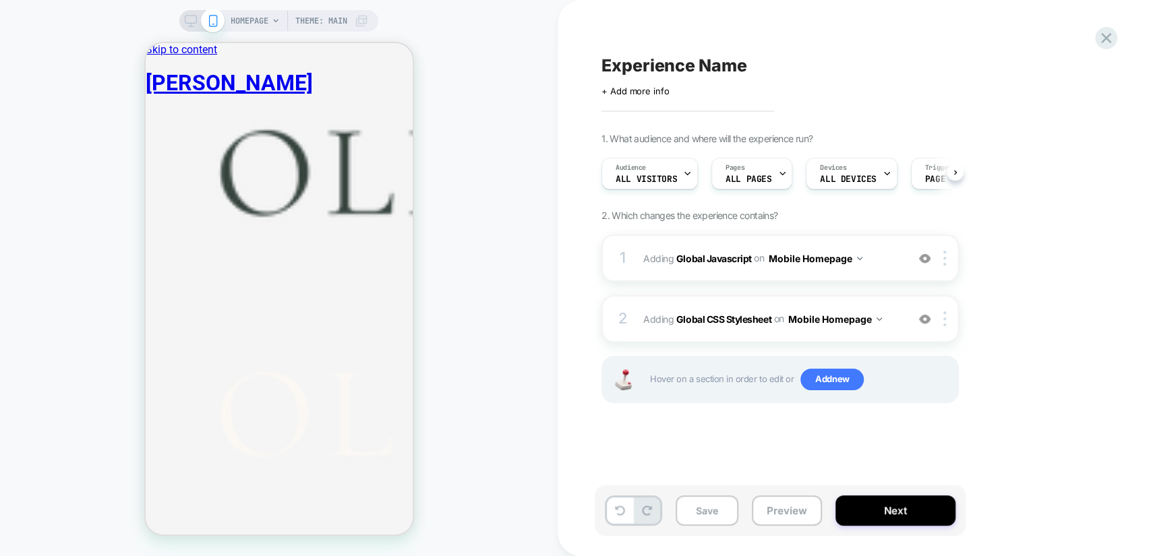
scroll to position [0, 0]
click at [836, 258] on button "Mobile Homepage" at bounding box center [815, 259] width 94 height 20
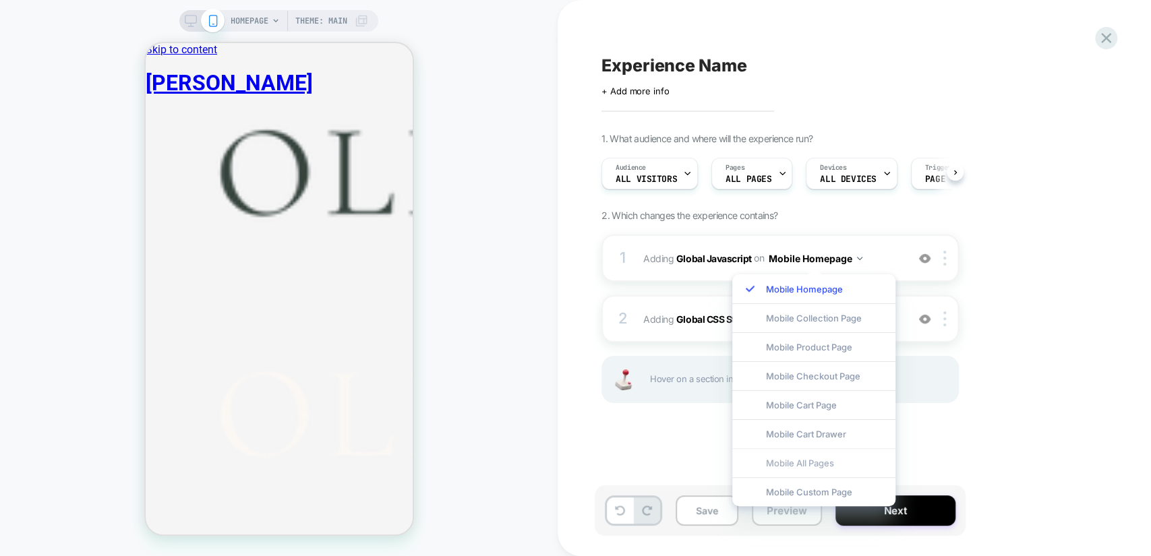
click at [825, 467] on div "Mobile All Pages" at bounding box center [813, 462] width 163 height 29
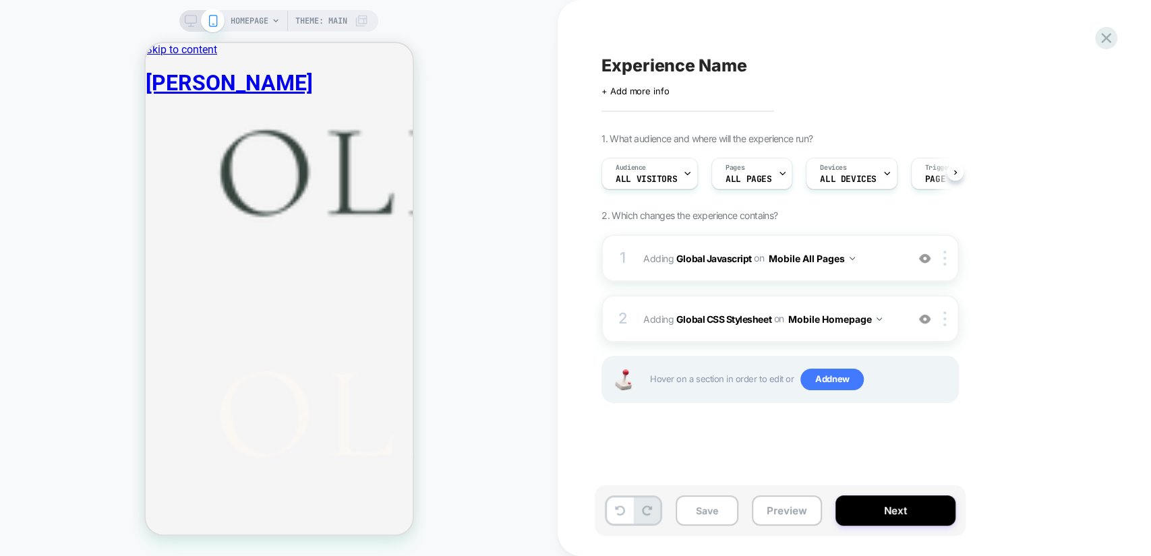
scroll to position [38, 0]
click at [845, 317] on button "Mobile Homepage" at bounding box center [834, 319] width 94 height 20
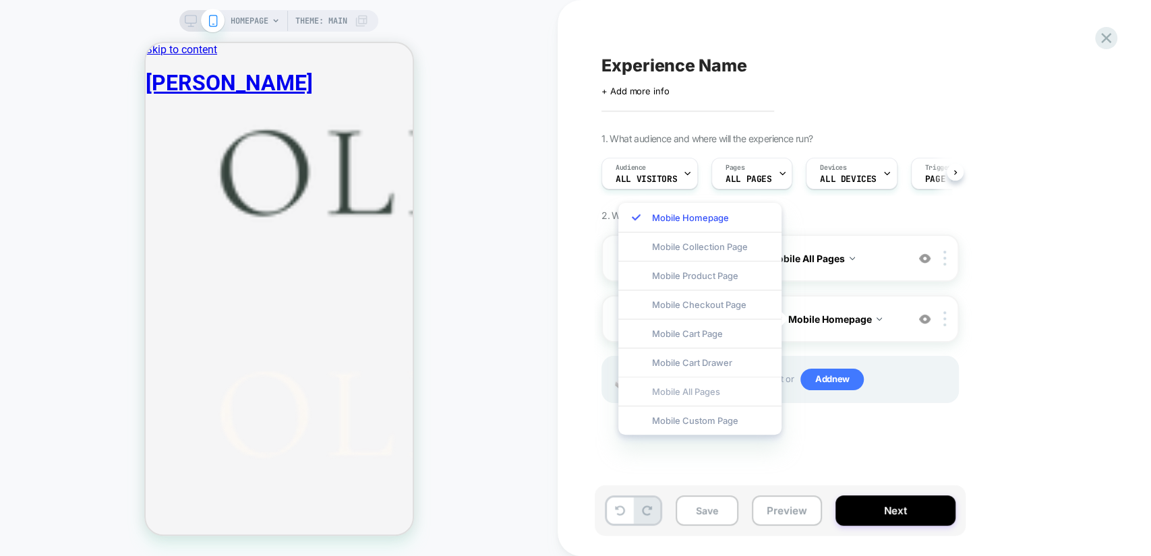
click at [707, 392] on div "Mobile All Pages" at bounding box center [699, 391] width 163 height 29
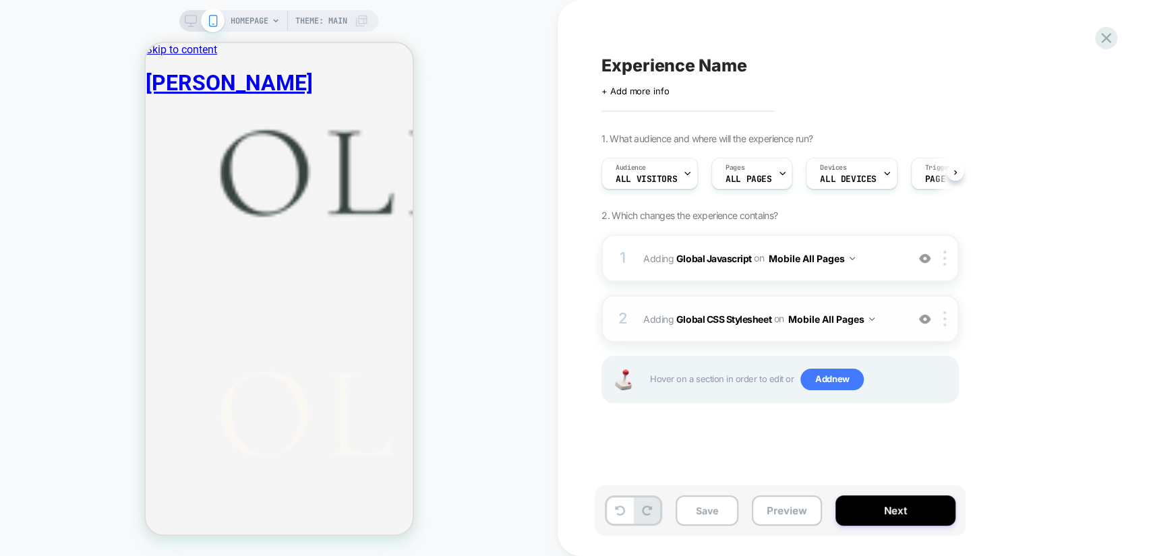
click at [883, 336] on div "2 Adding Global CSS Stylesheet on Mobile All Pages Add Before Add After Copy to…" at bounding box center [779, 318] width 357 height 47
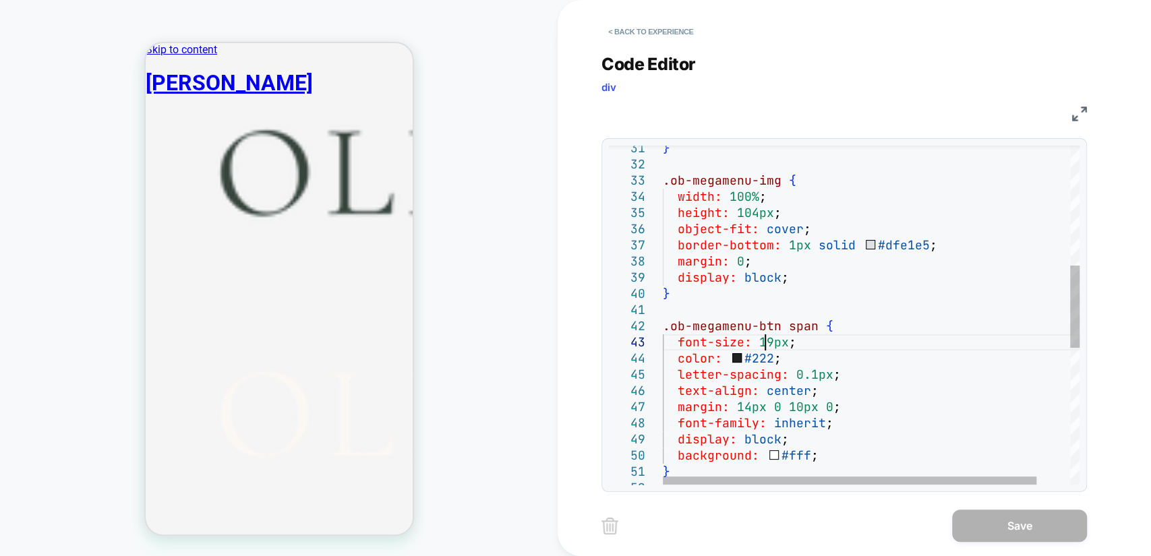
click at [768, 343] on div "} .ob-megamenu-img { width: 100% ; height: 104px ; object-fit: cover ; border-b…" at bounding box center [890, 350] width 454 height 1391
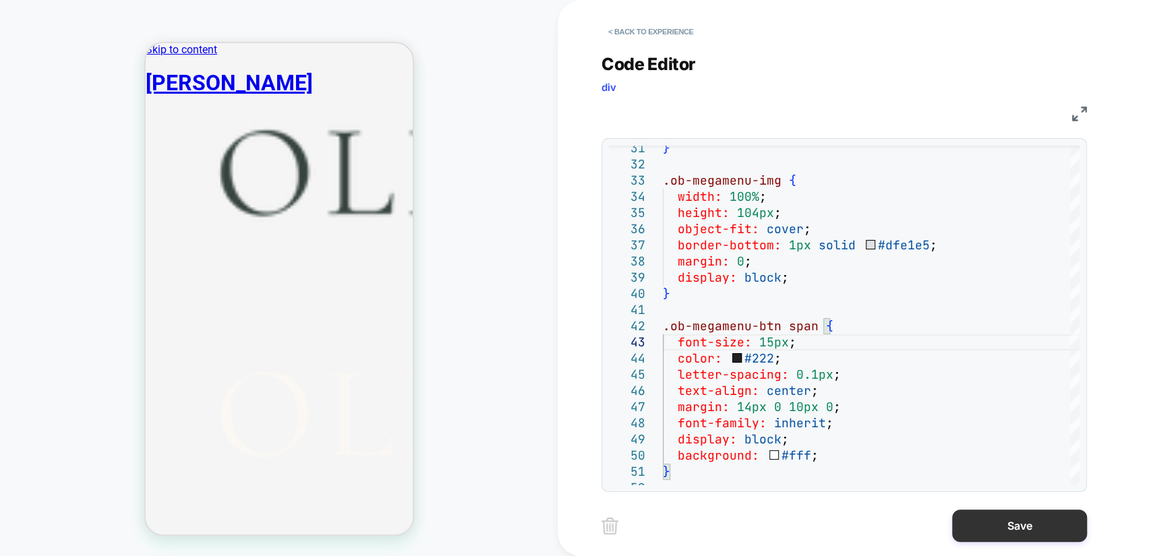
type textarea "**********"
click at [1015, 524] on button "Save" at bounding box center [1019, 526] width 135 height 32
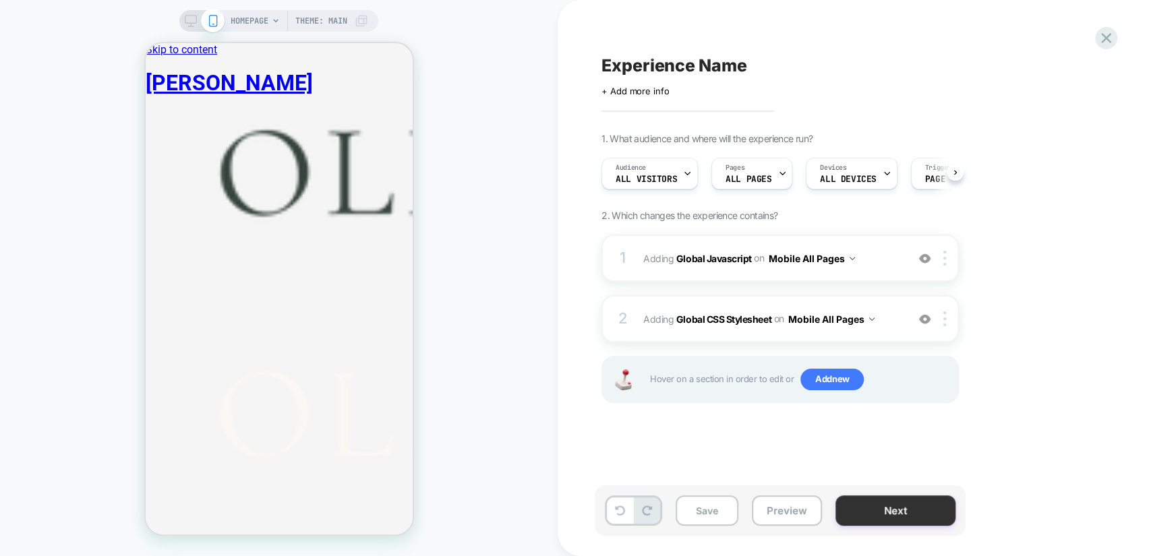
scroll to position [0, 0]
click at [671, 167] on div "Audience All Visitors" at bounding box center [646, 173] width 88 height 30
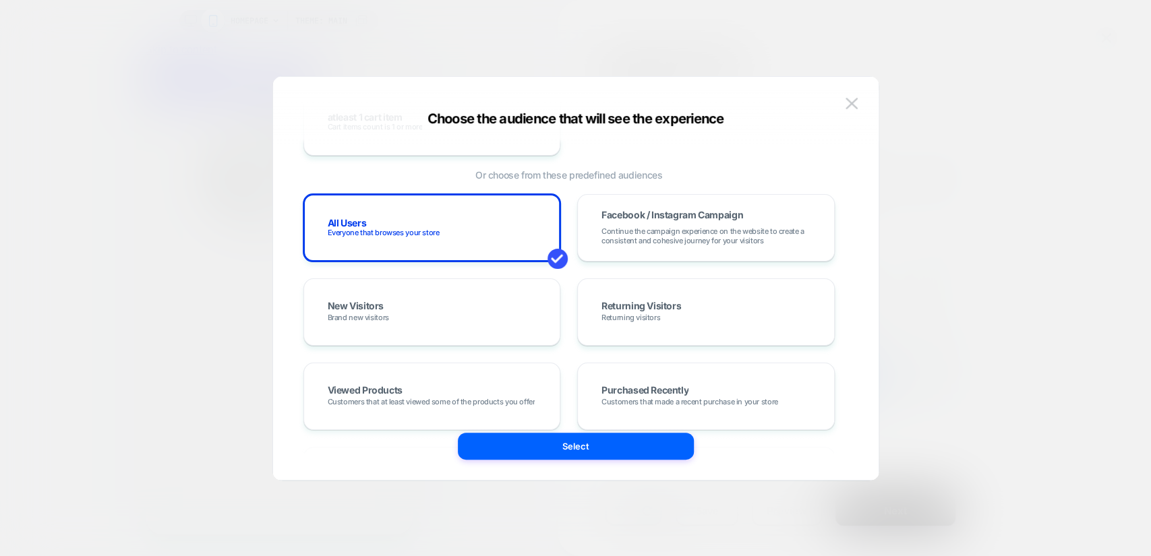
scroll to position [175, 0]
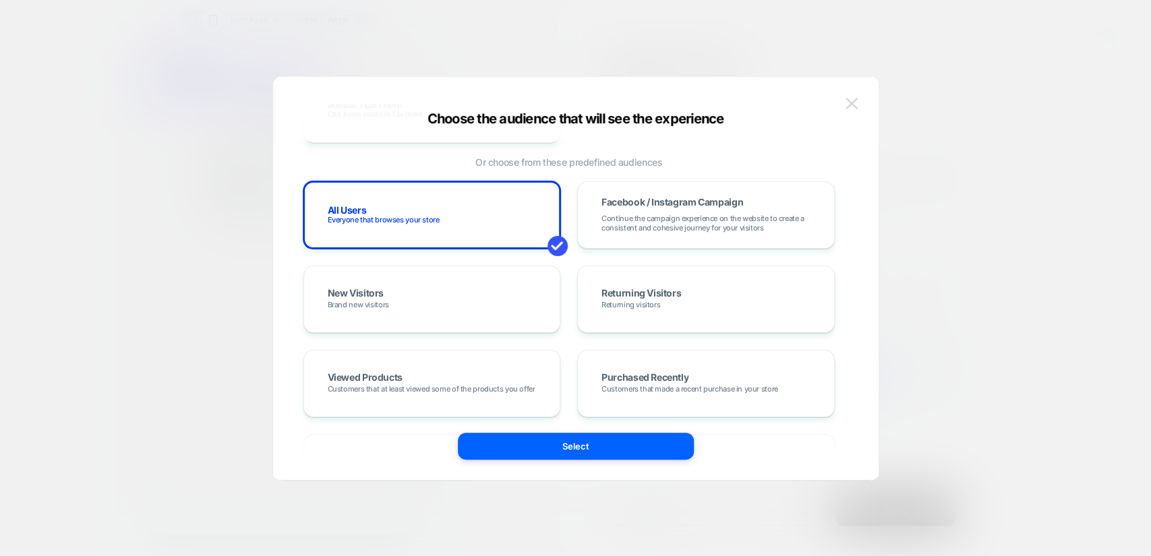
click at [847, 109] on button at bounding box center [851, 104] width 20 height 20
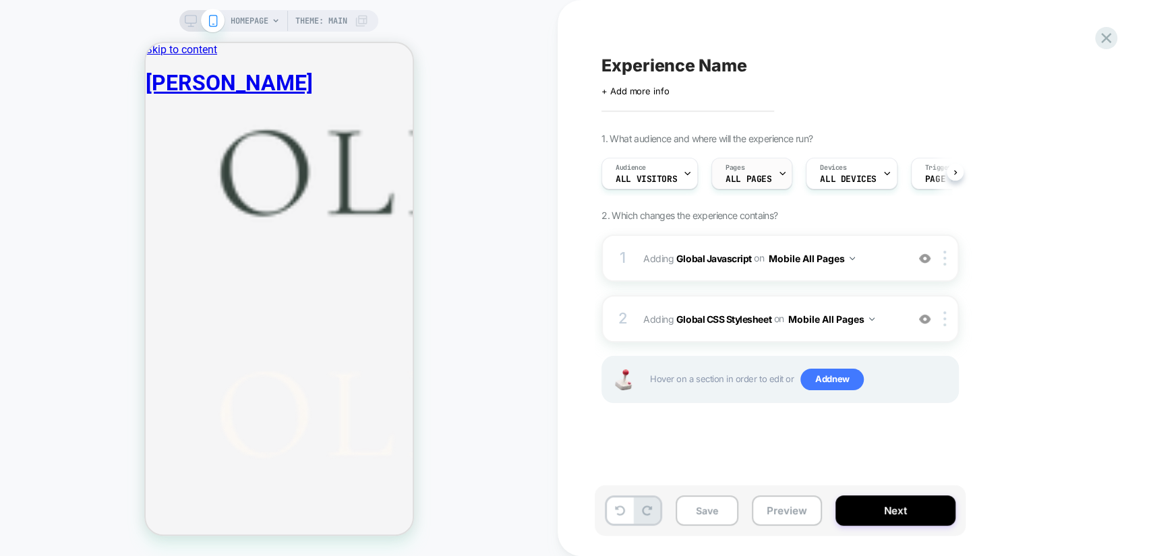
click at [767, 182] on span "ALL PAGES" at bounding box center [748, 179] width 46 height 9
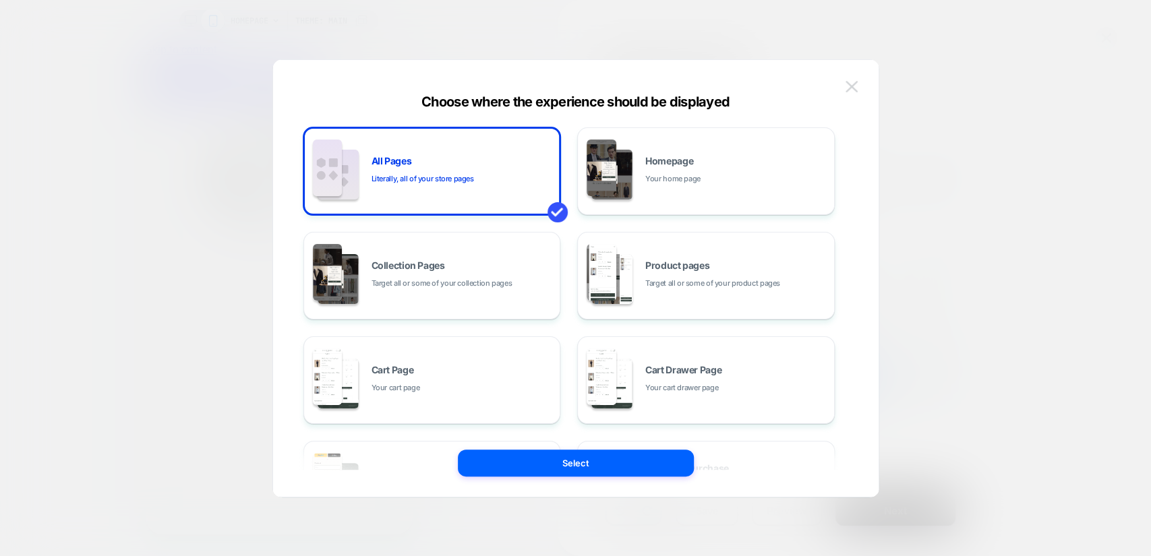
click at [849, 85] on img at bounding box center [851, 86] width 12 height 11
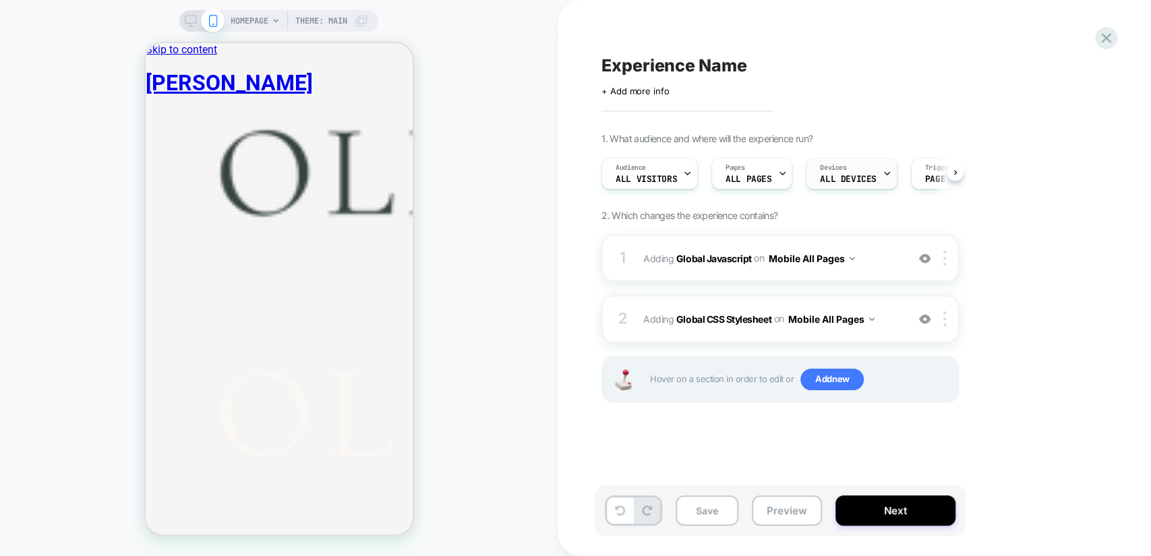
click at [833, 175] on span "ALL DEVICES" at bounding box center [848, 179] width 56 height 9
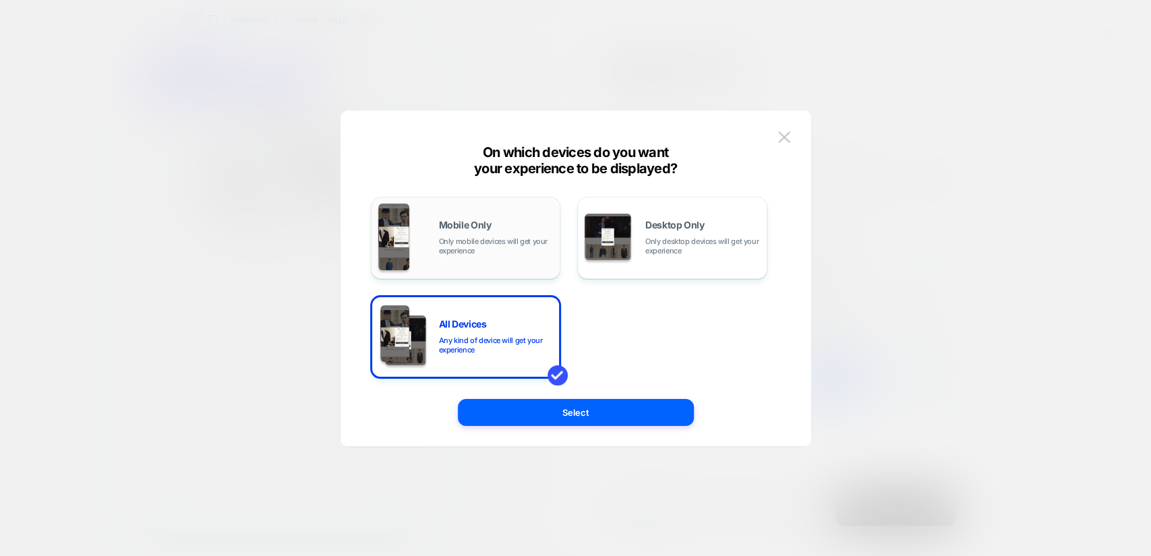
drag, startPoint x: 480, startPoint y: 244, endPoint x: 529, endPoint y: 266, distance: 53.4
click at [480, 245] on span "Only mobile devices will get your experience" at bounding box center [496, 246] width 115 height 19
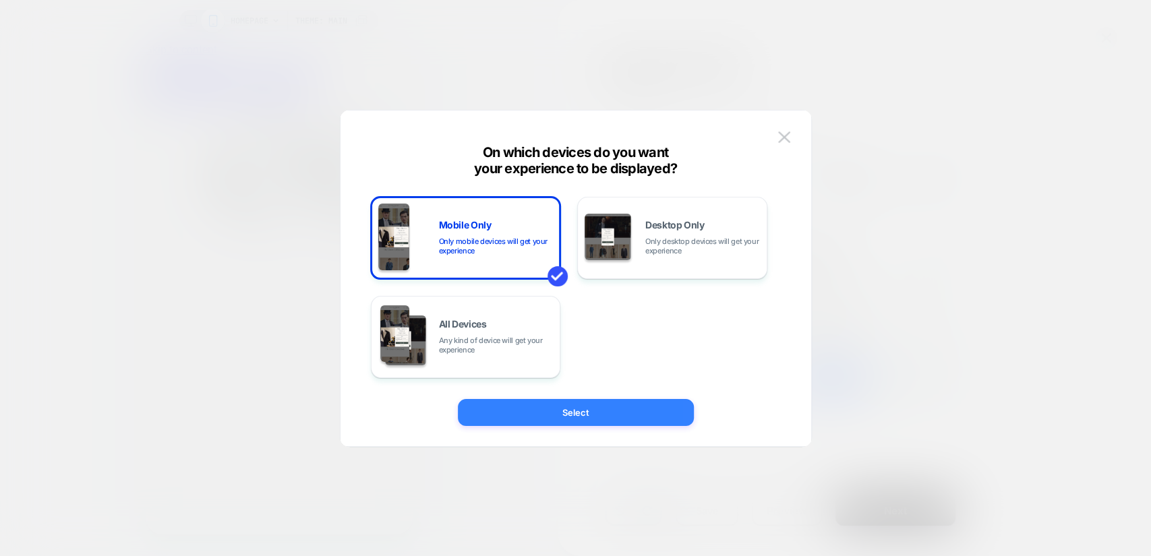
click at [628, 415] on button "Select" at bounding box center [576, 412] width 236 height 27
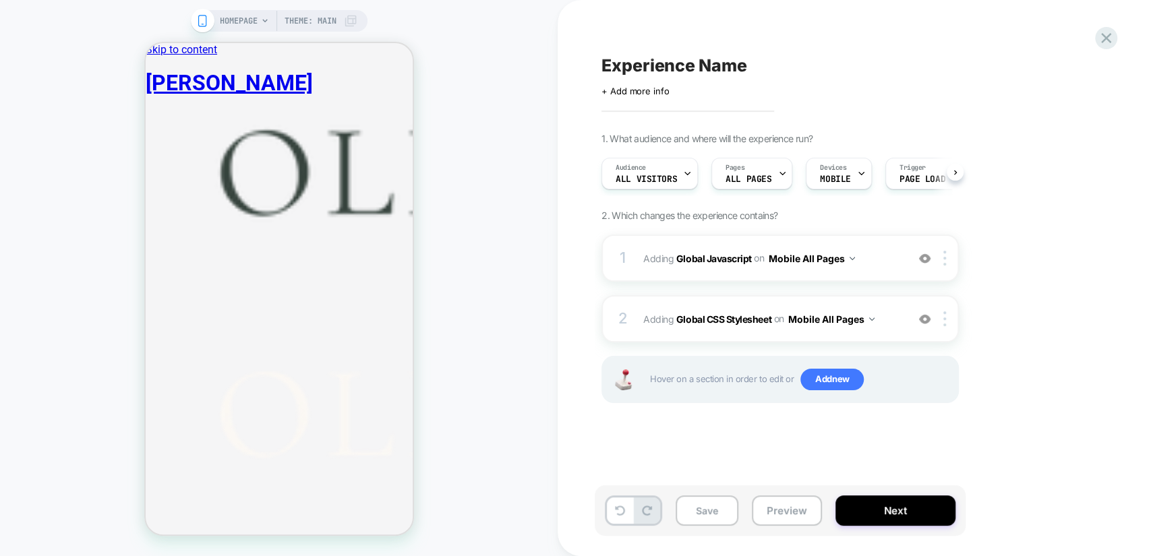
click at [737, 65] on span "Experience Name" at bounding box center [673, 65] width 145 height 20
paste textarea "**********"
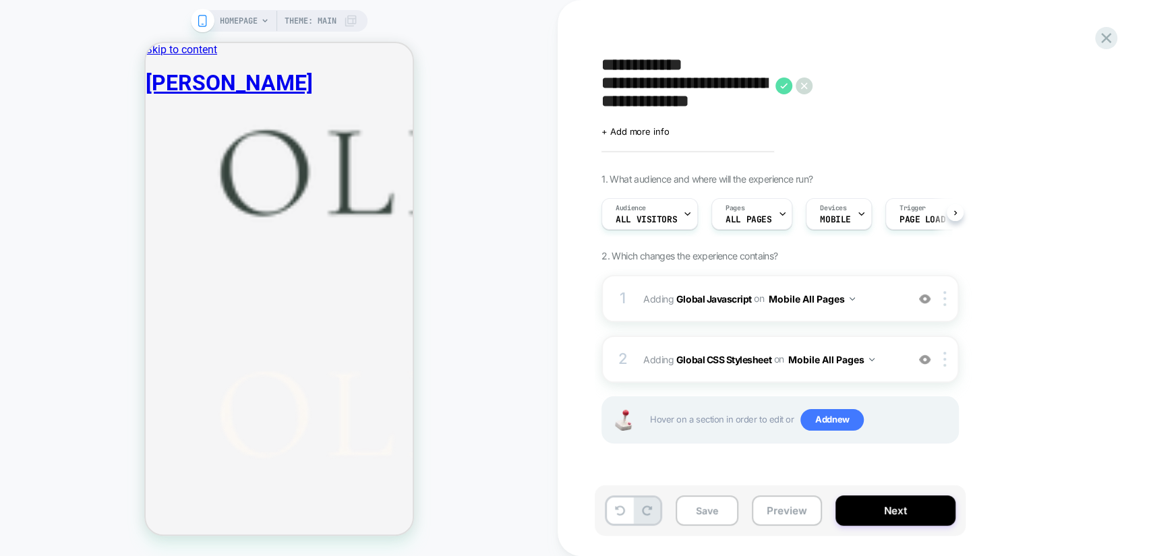
scroll to position [0, 0]
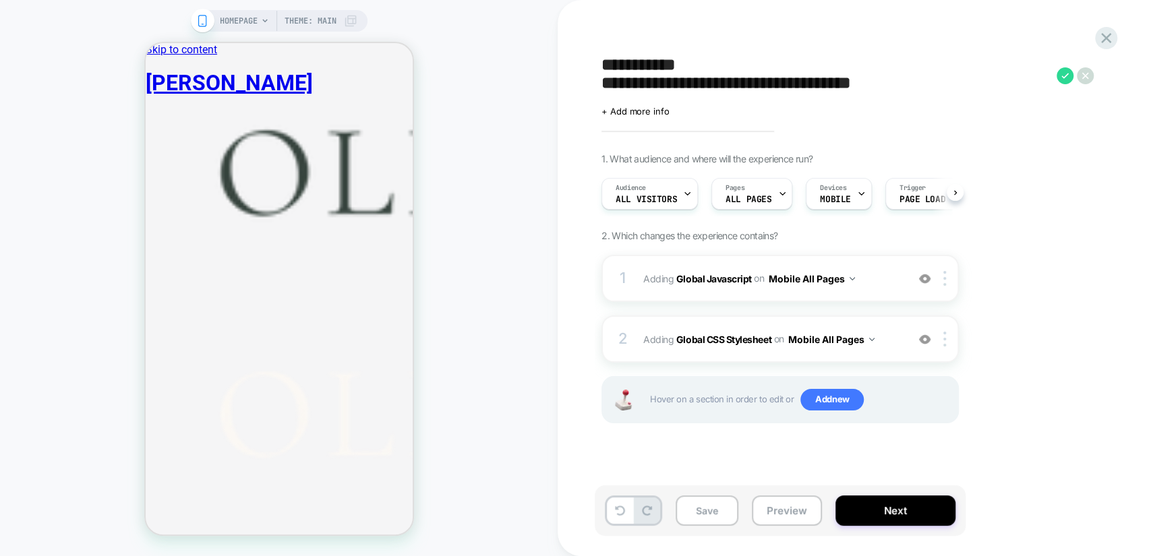
click at [604, 88] on textarea "**********" at bounding box center [825, 75] width 448 height 40
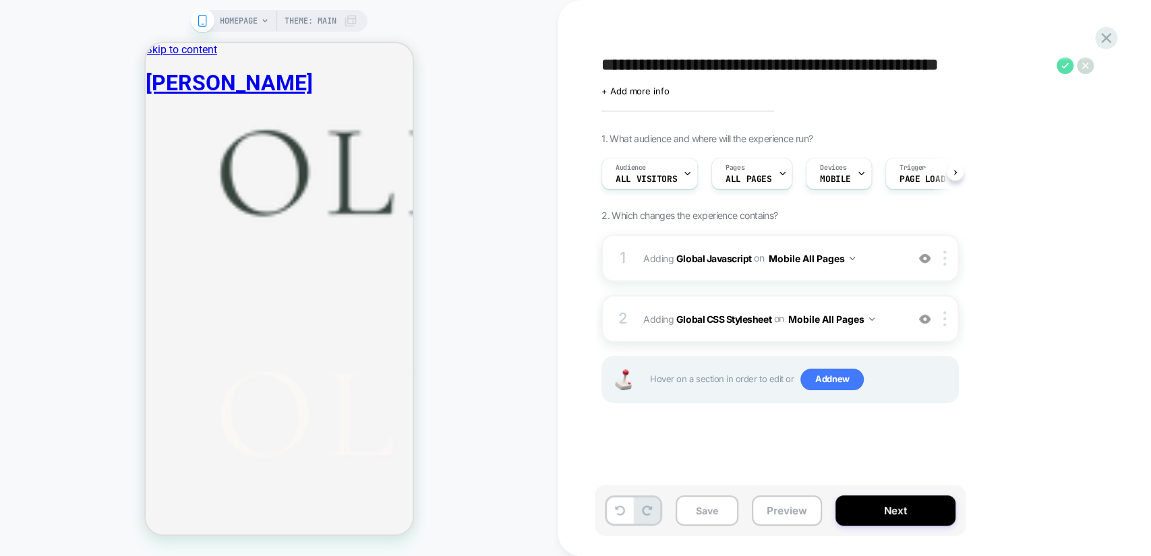
type textarea "**********"
click at [1065, 65] on icon at bounding box center [1065, 65] width 17 height 17
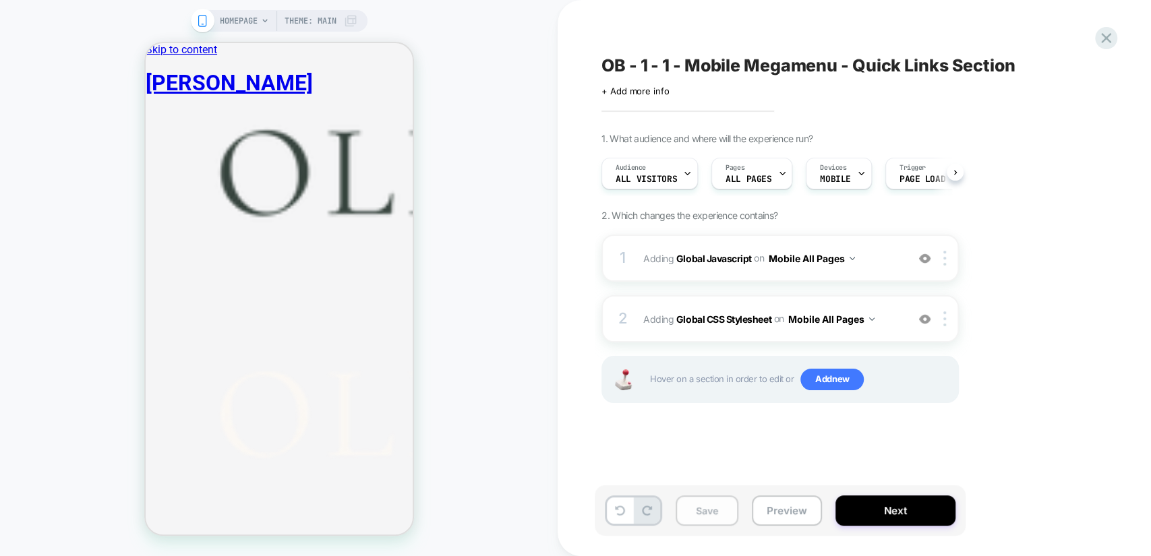
click at [709, 506] on button "Save" at bounding box center [707, 511] width 63 height 30
click at [789, 521] on button "Preview" at bounding box center [787, 511] width 70 height 30
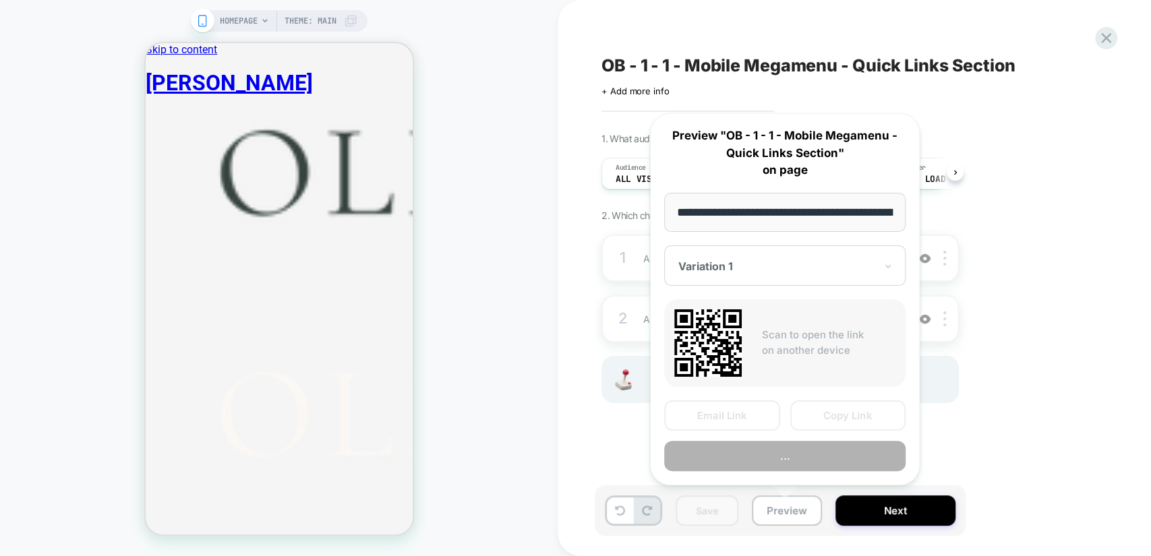
scroll to position [0, 89]
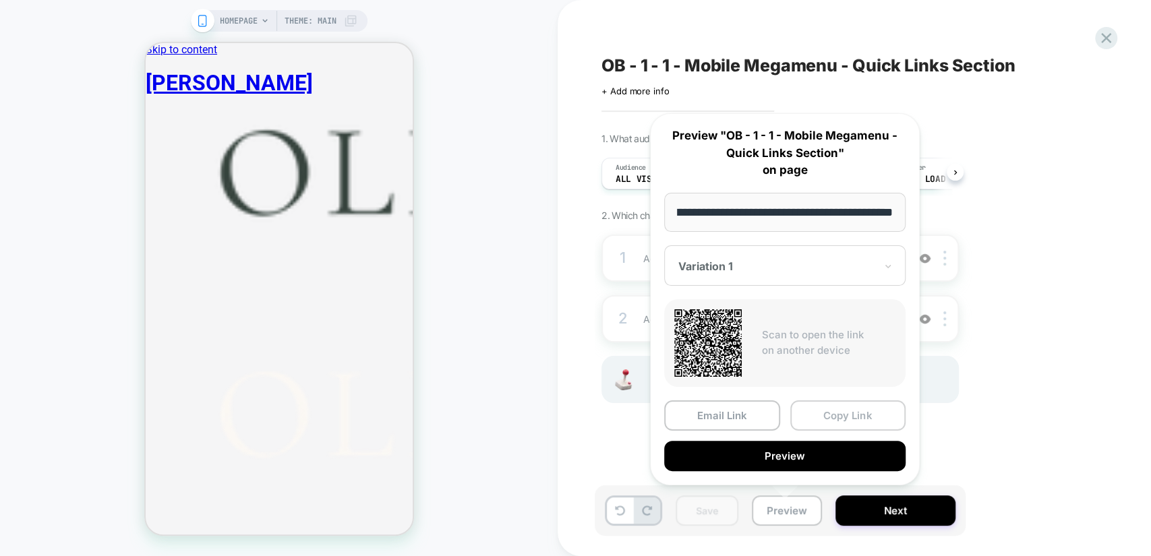
click at [831, 411] on button "Copy Link" at bounding box center [848, 415] width 116 height 30
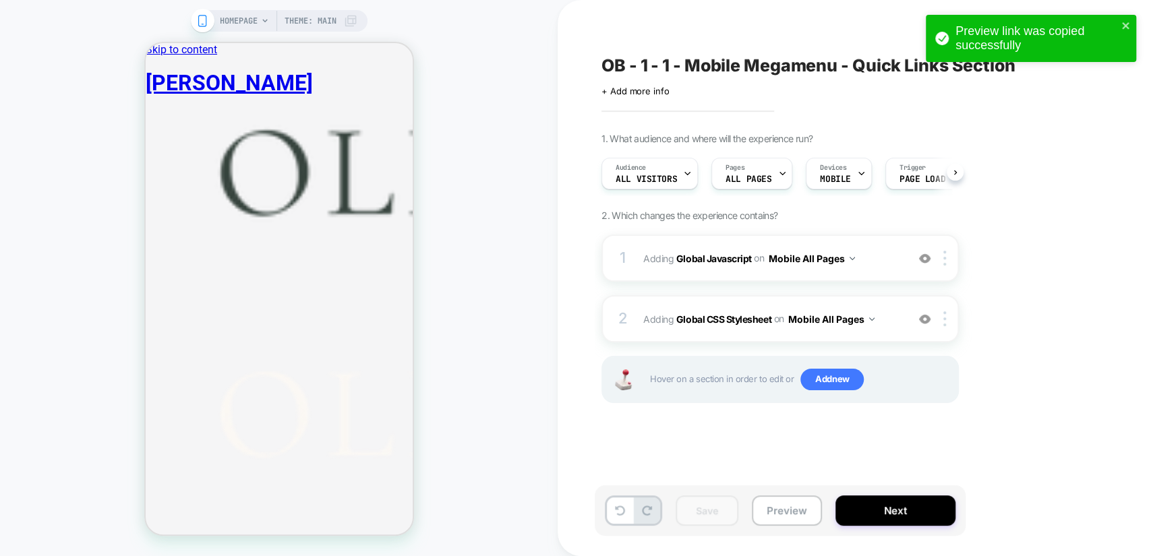
click at [1054, 335] on div "1. What audience and where will the experience run? Audience All Visitors Pages…" at bounding box center [847, 285] width 492 height 304
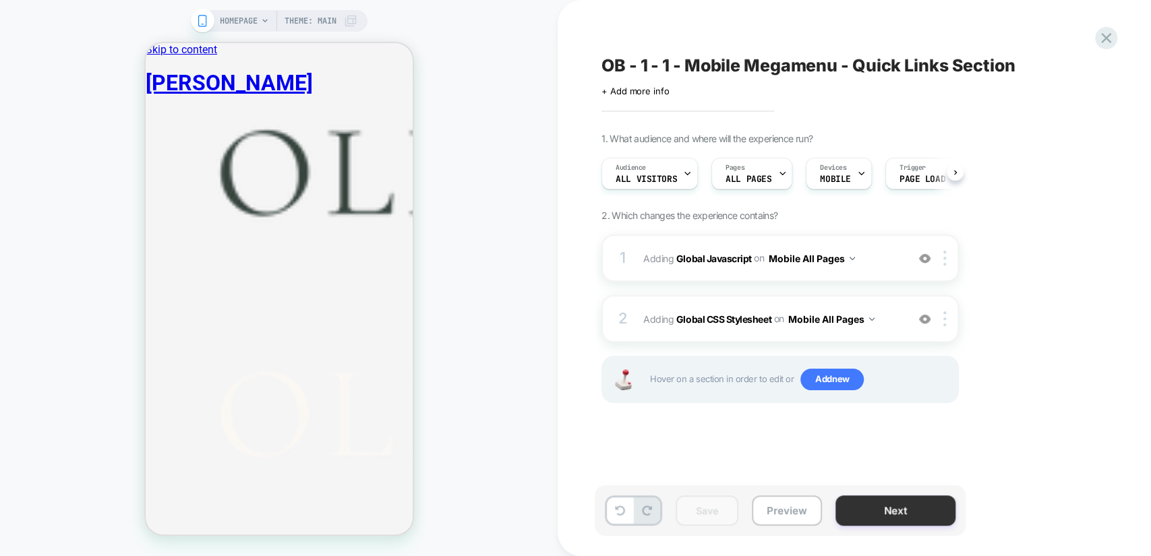
click at [901, 506] on button "Next" at bounding box center [895, 511] width 120 height 30
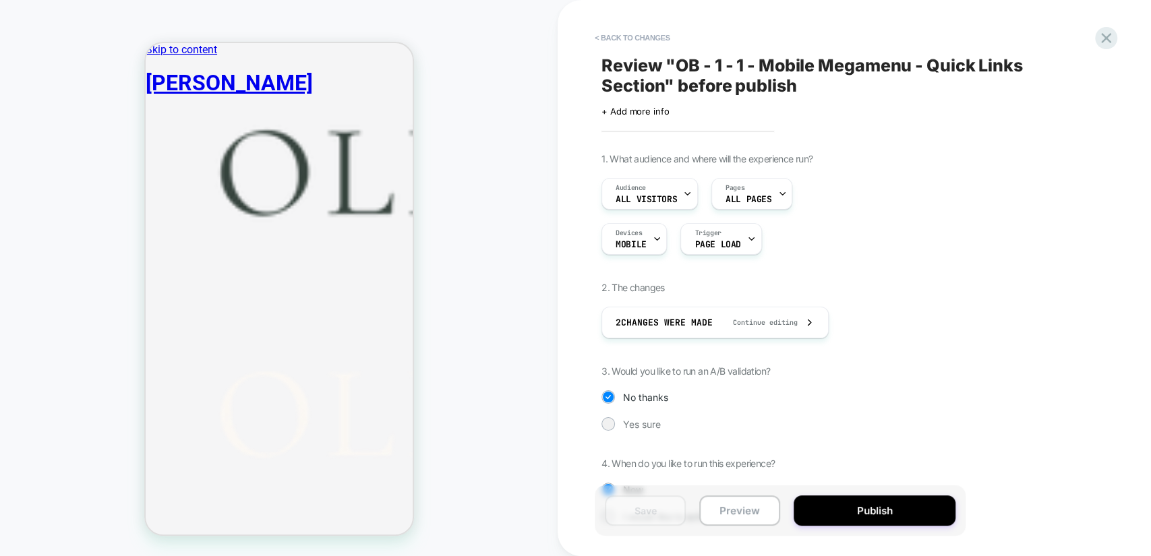
scroll to position [54, 0]
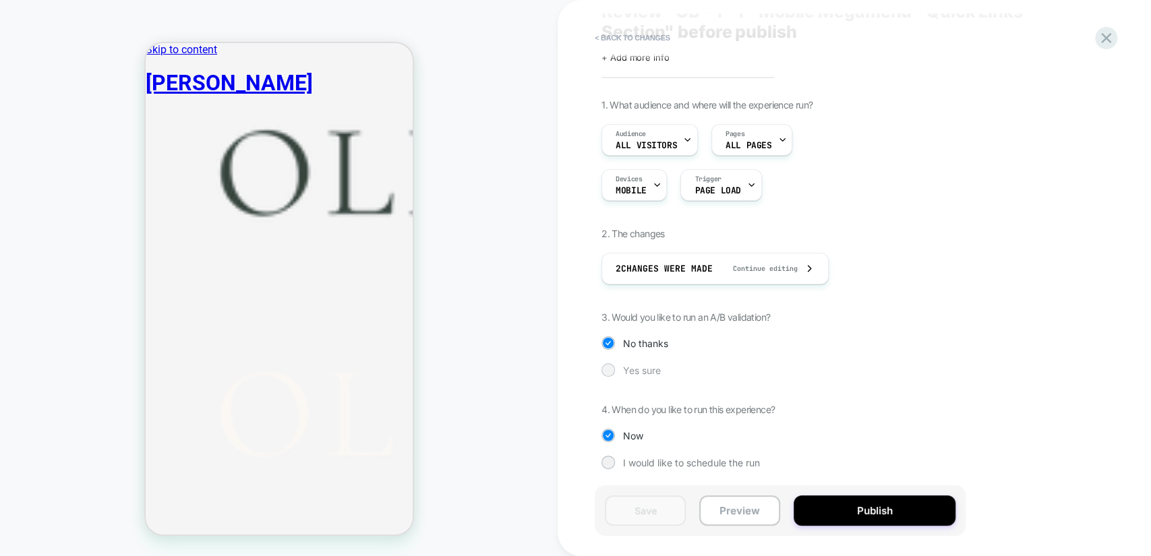
click at [647, 373] on span "Yes sure" at bounding box center [642, 370] width 38 height 11
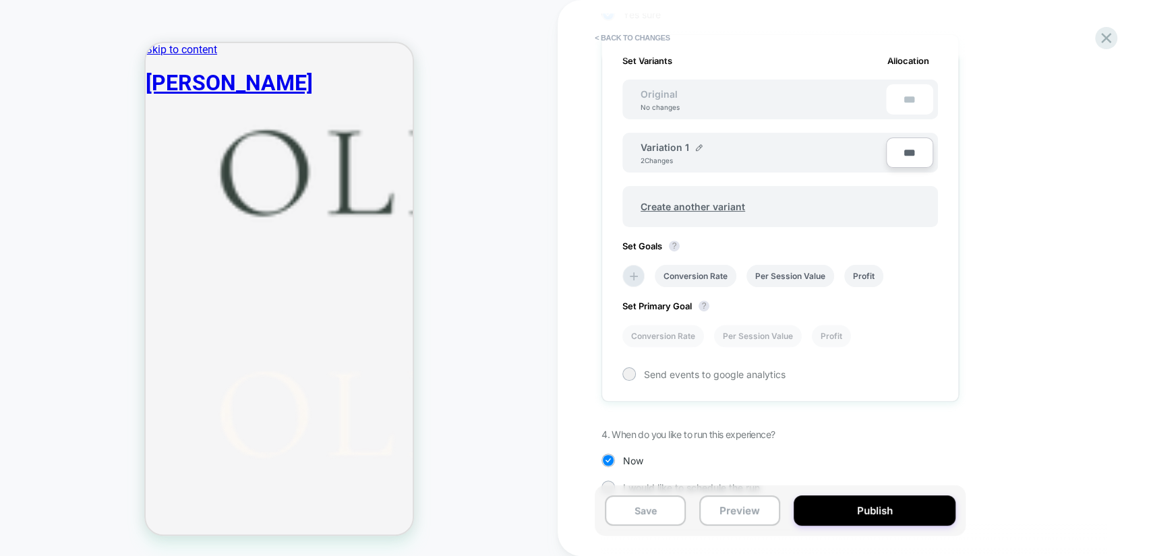
scroll to position [433, 0]
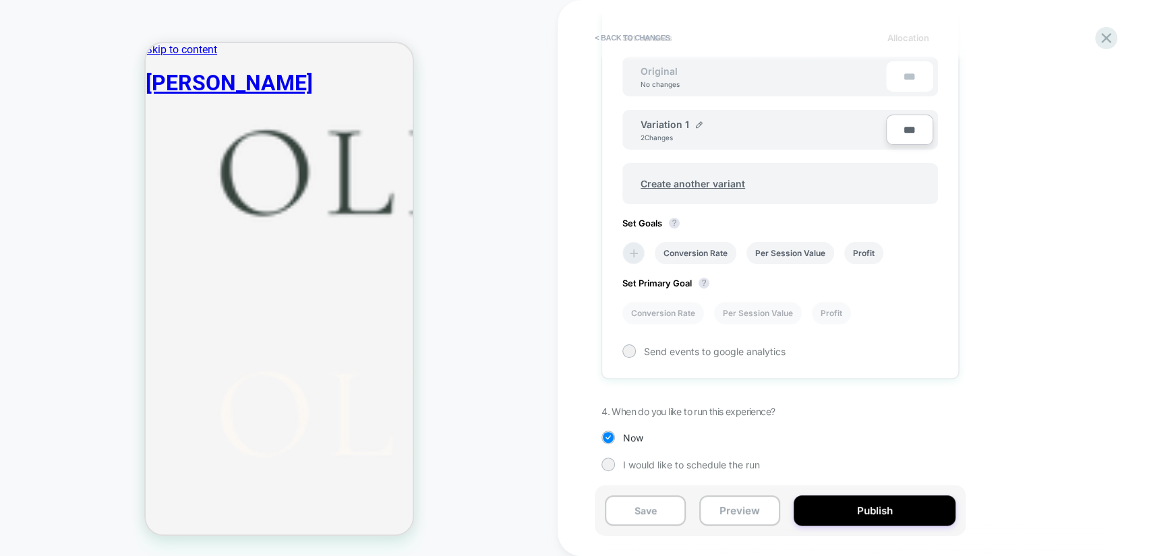
click at [639, 249] on icon at bounding box center [633, 253] width 13 height 13
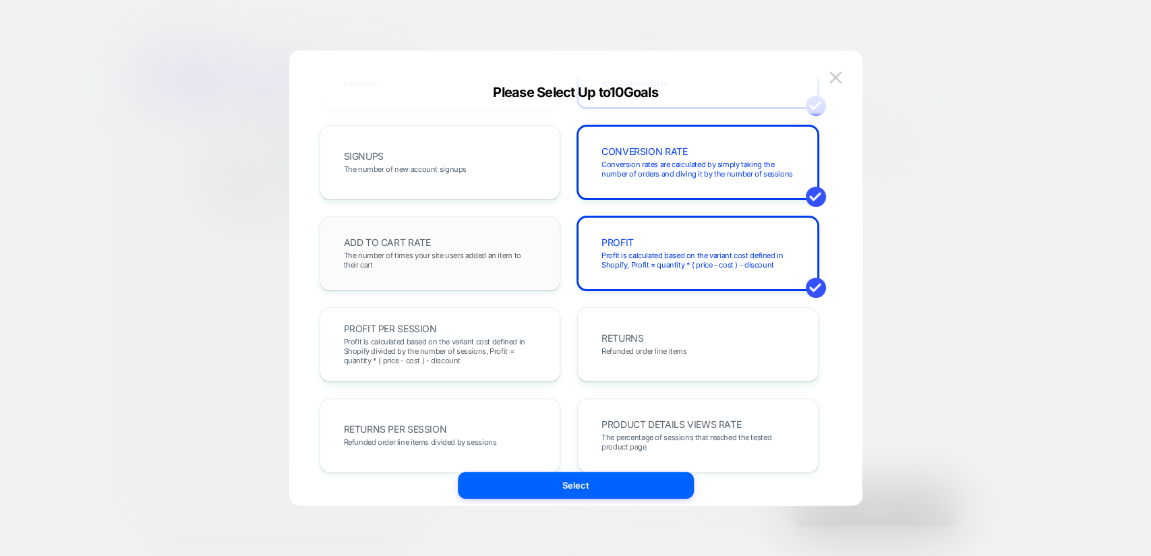
scroll to position [0, 0]
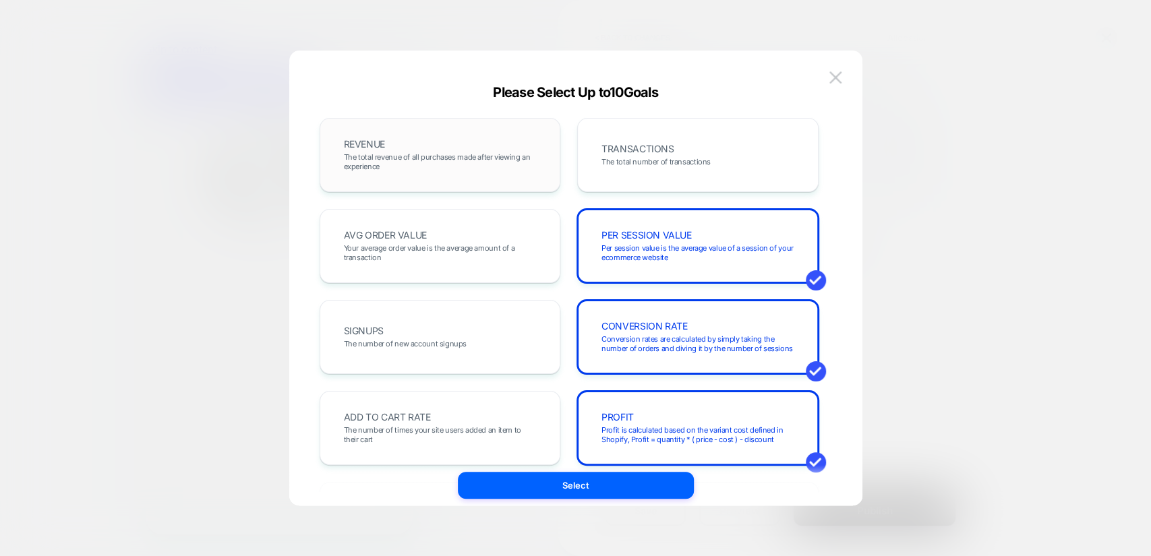
click at [491, 163] on span "The total revenue of all purchases made after viewing an experience" at bounding box center [440, 161] width 193 height 19
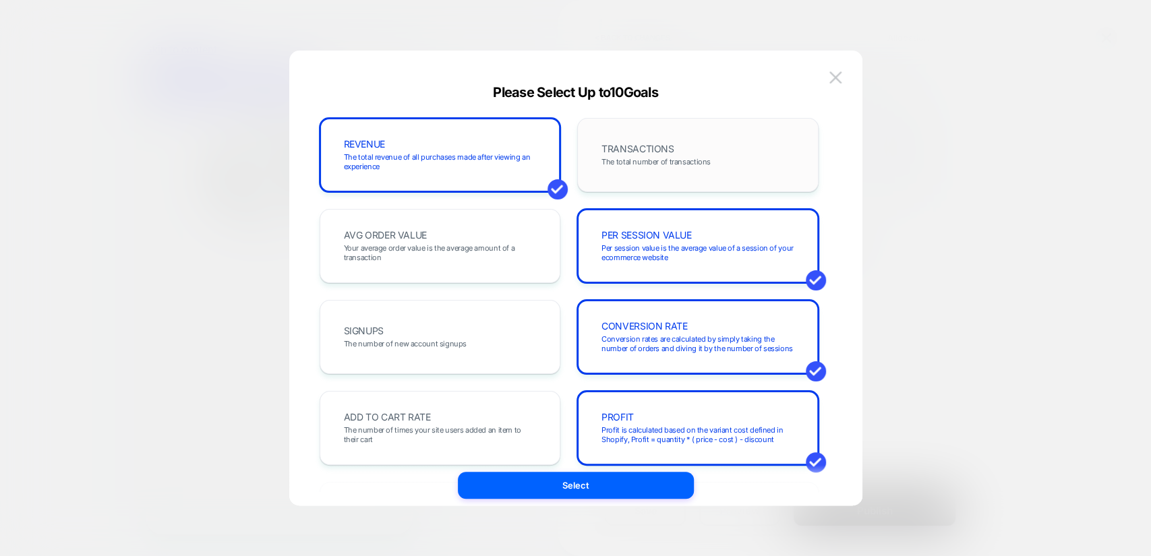
click at [719, 144] on div "TRANSACTIONS The total number of transactions" at bounding box center [697, 155] width 213 height 46
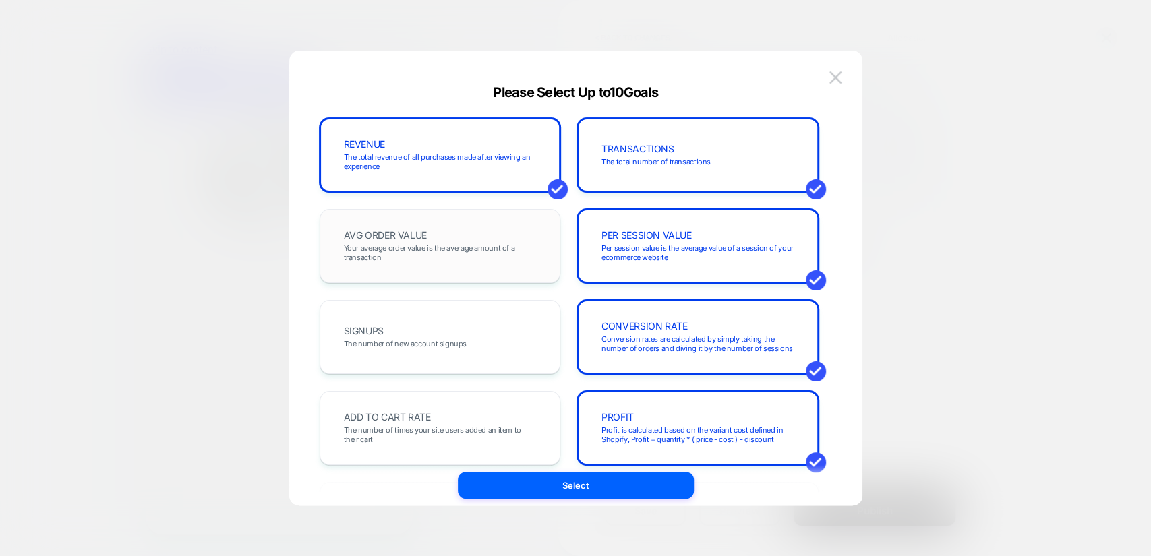
click at [470, 243] on span "Your average order value is the average amount of a transaction" at bounding box center [440, 252] width 193 height 19
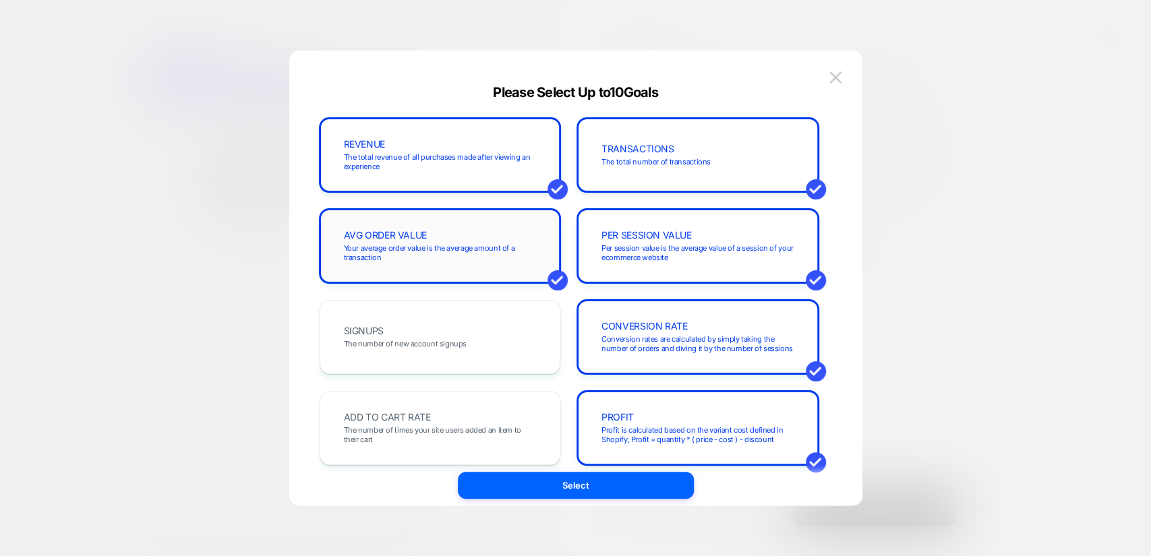
scroll to position [175, 0]
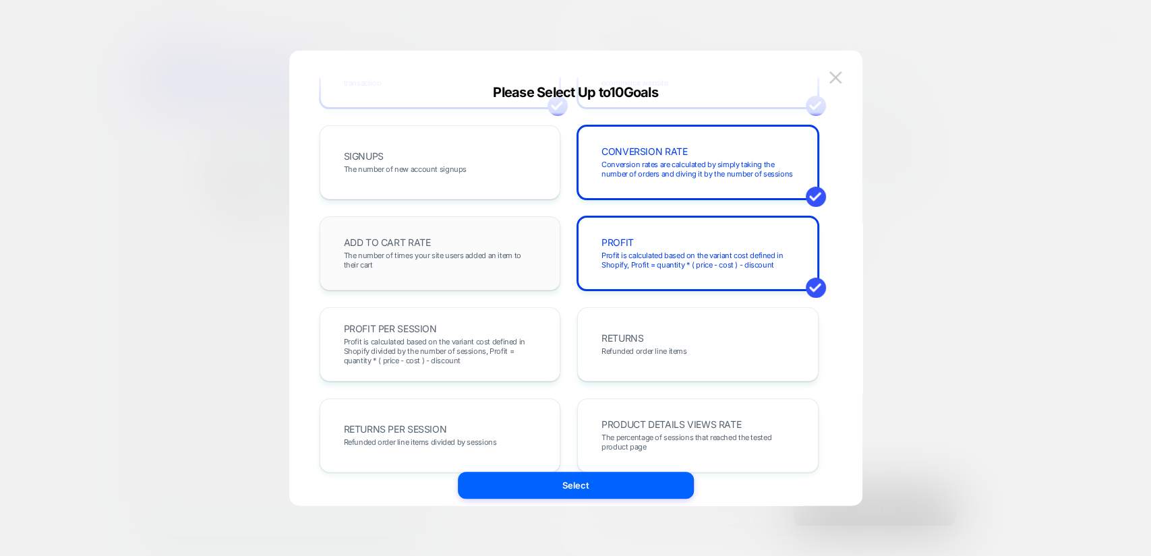
click at [463, 270] on div "ADD TO CART RATE The number of times your site users added an item to their cart" at bounding box center [440, 254] width 213 height 46
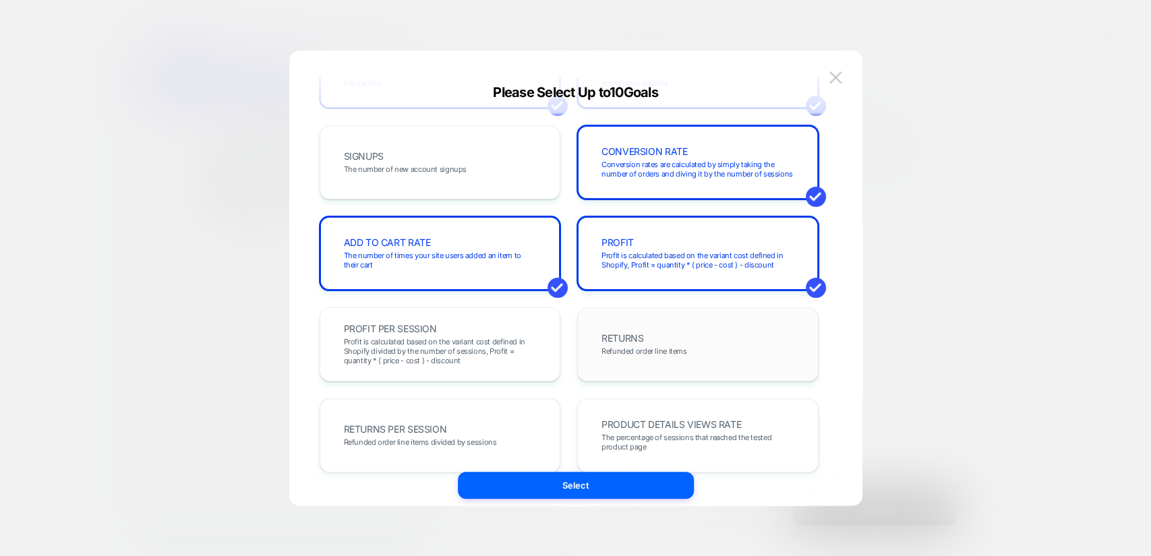
click at [690, 331] on div "RETURNS Refunded order line items" at bounding box center [697, 345] width 213 height 46
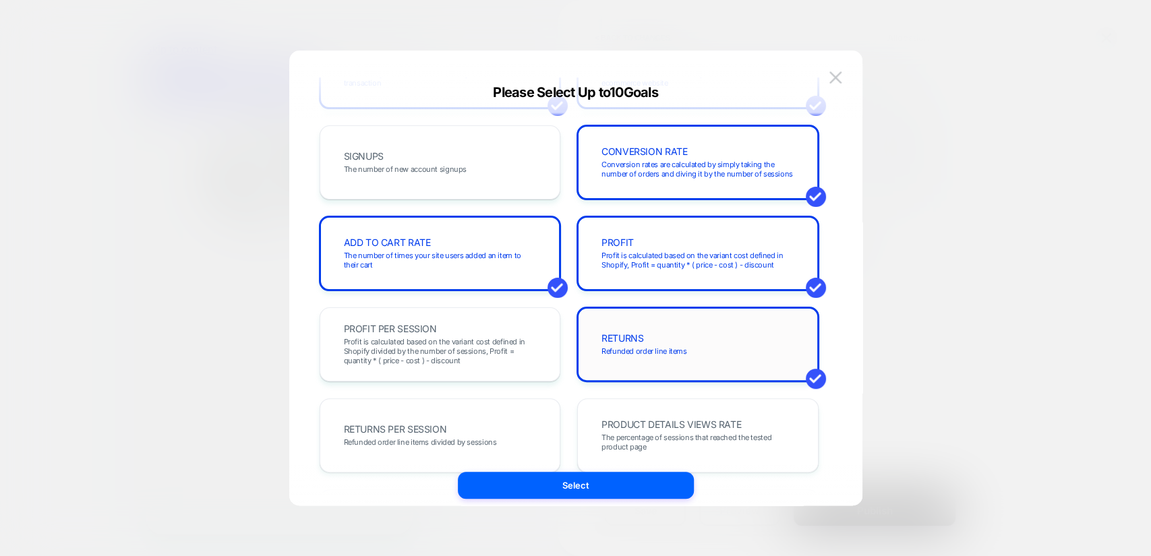
click at [662, 333] on div "RETURNS Refunded order line items" at bounding box center [697, 345] width 213 height 46
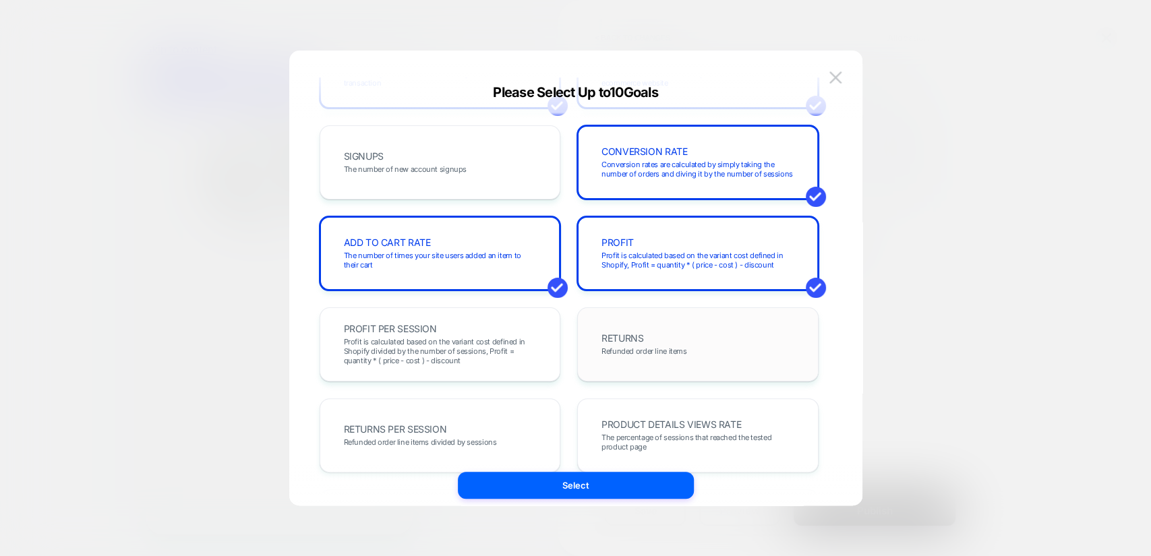
scroll to position [349, 0]
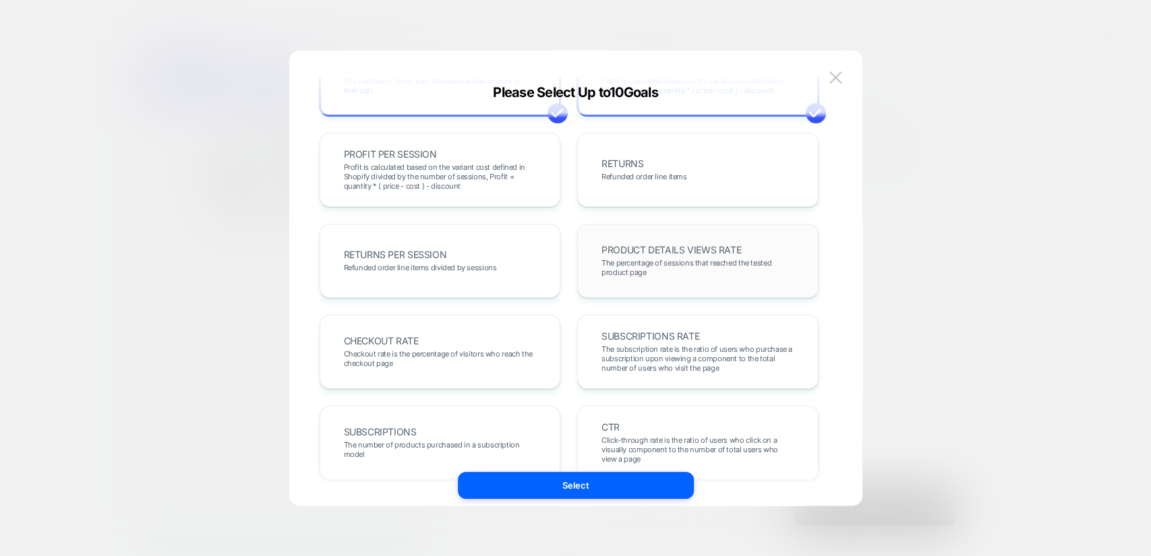
click at [682, 241] on div "PRODUCT DETAILS VIEWS RATE The percentage of sessions that reached the tested p…" at bounding box center [697, 261] width 213 height 46
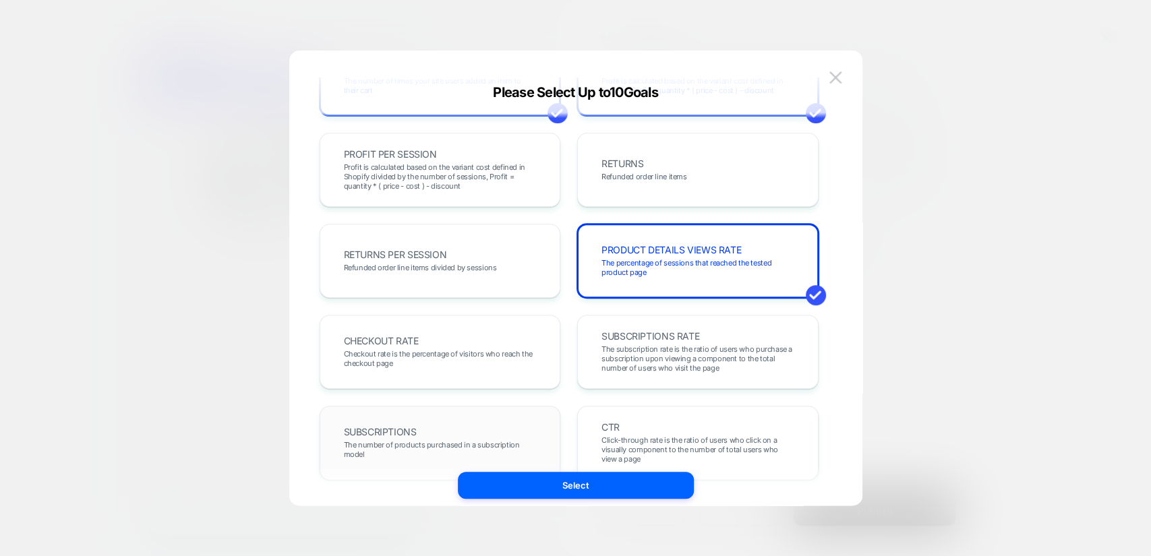
scroll to position [469, 0]
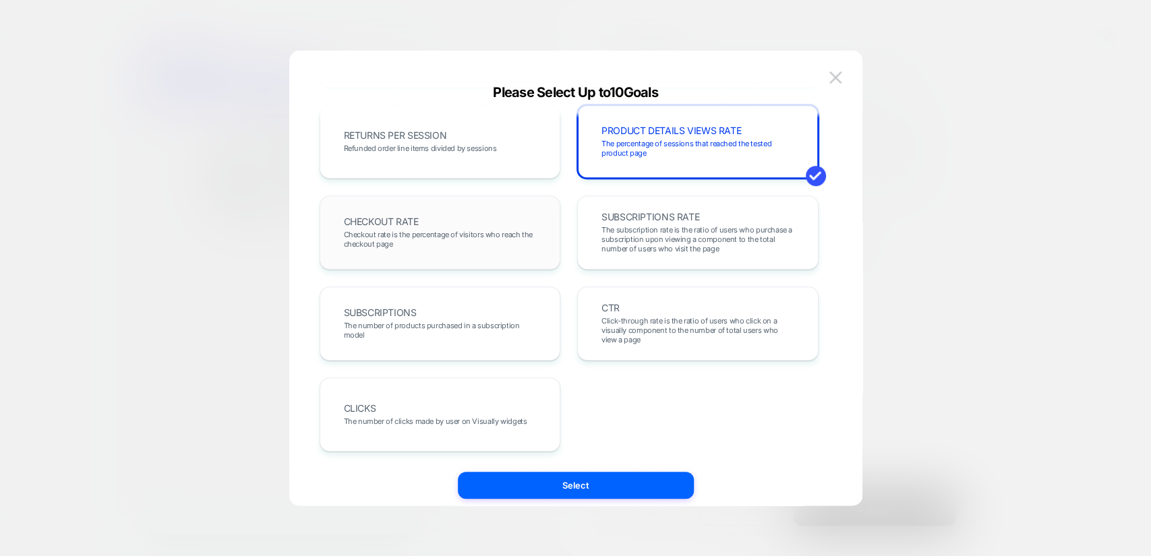
click at [464, 231] on span "Checkout rate is the percentage of visitors who reach the checkout page" at bounding box center [440, 239] width 193 height 19
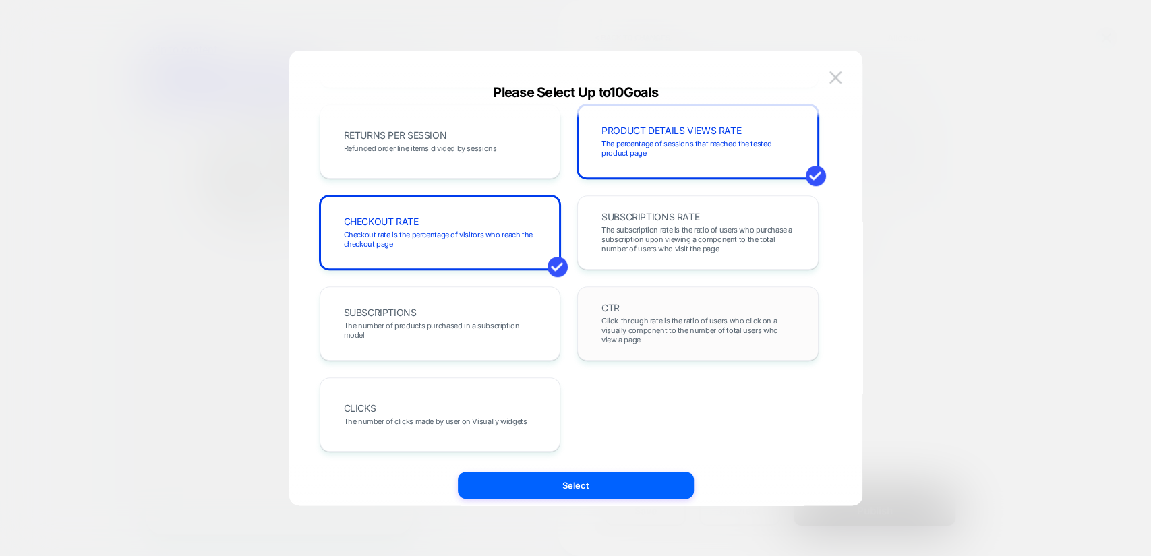
click at [665, 311] on div "CTR Click-through rate is the ratio of users who click on a visually component …" at bounding box center [697, 324] width 213 height 46
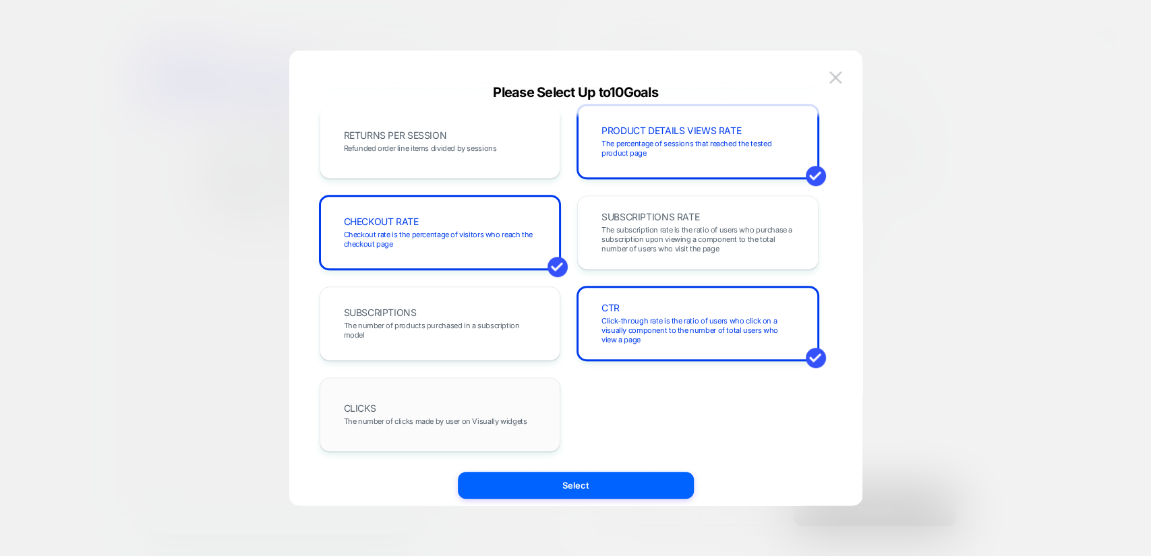
click at [501, 421] on span "The number of clicks made by user on Visually widgets" at bounding box center [435, 421] width 183 height 9
click at [443, 407] on div "CLICKS The number of clicks made by user on Visually widgets" at bounding box center [440, 415] width 213 height 46
click at [601, 486] on button "Select" at bounding box center [576, 485] width 236 height 27
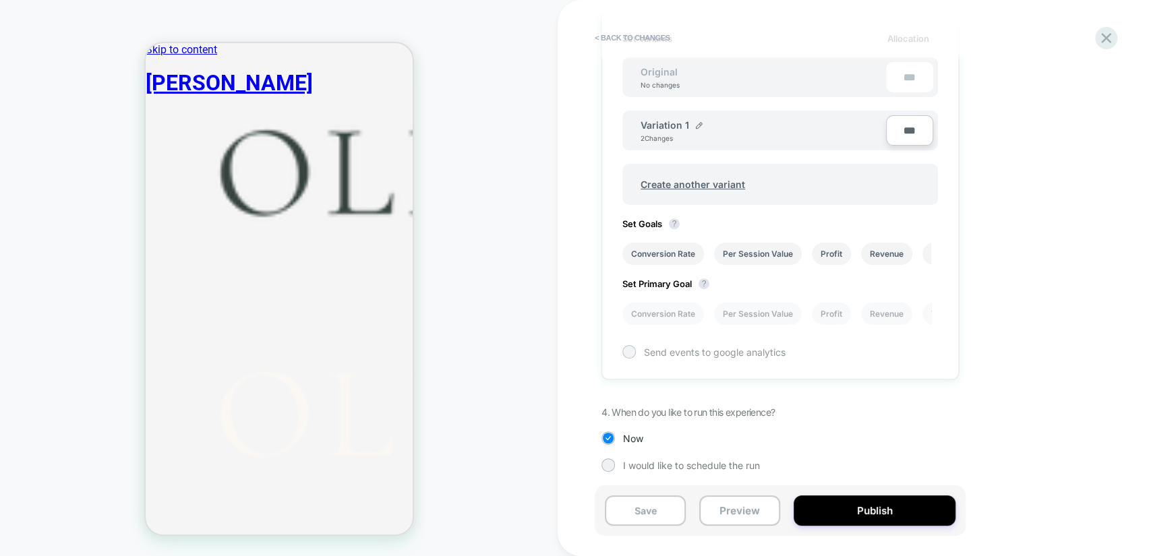
click at [678, 349] on span "Send events to google analytics" at bounding box center [715, 352] width 142 height 11
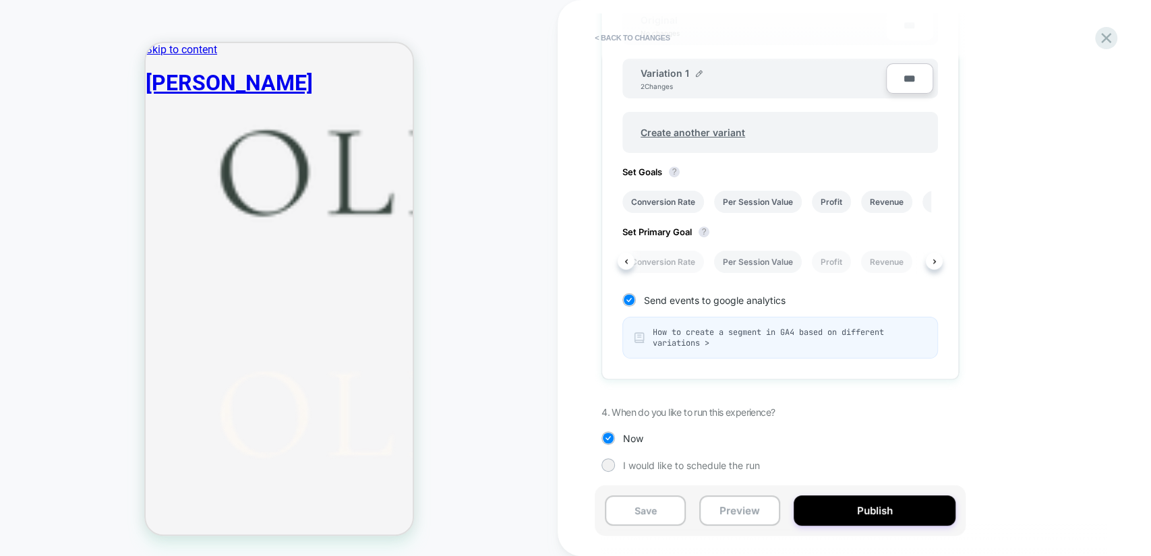
scroll to position [0, 175]
click at [804, 265] on li "Transactions" at bounding box center [782, 262] width 68 height 22
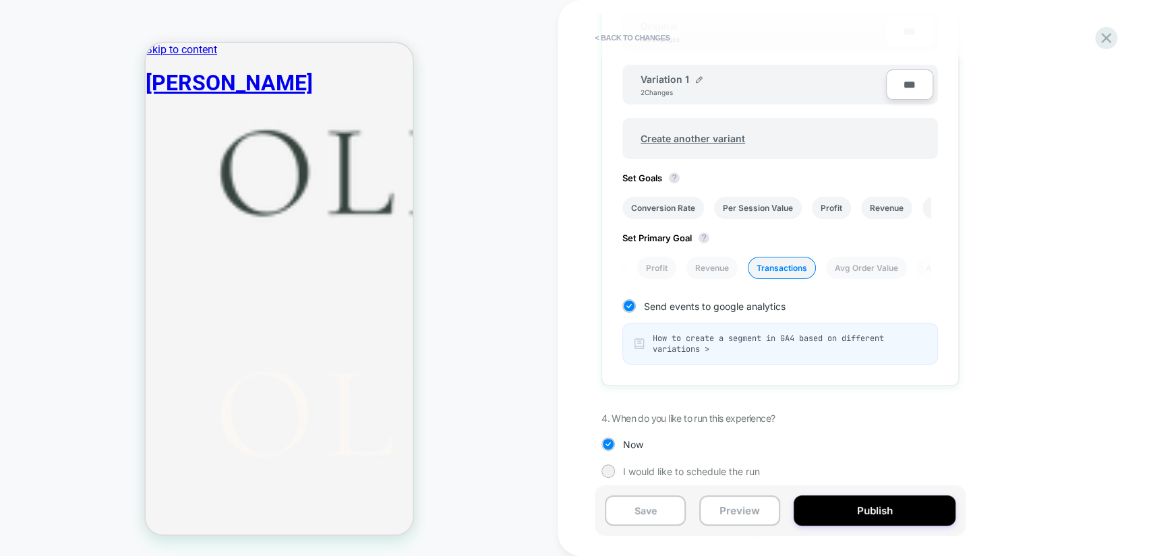
scroll to position [484, 0]
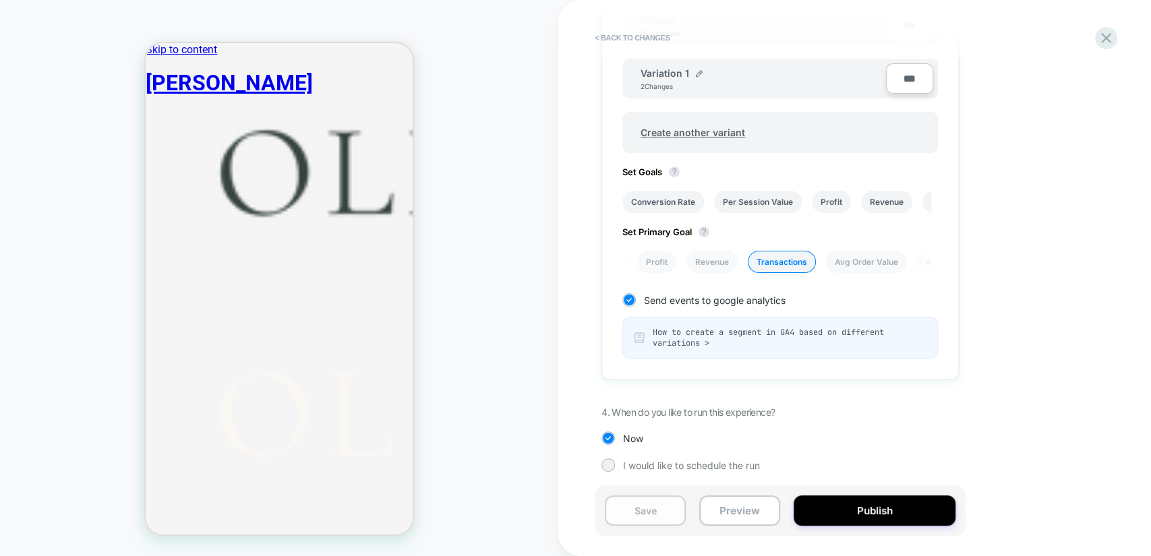
click at [673, 517] on button "Save" at bounding box center [645, 511] width 81 height 30
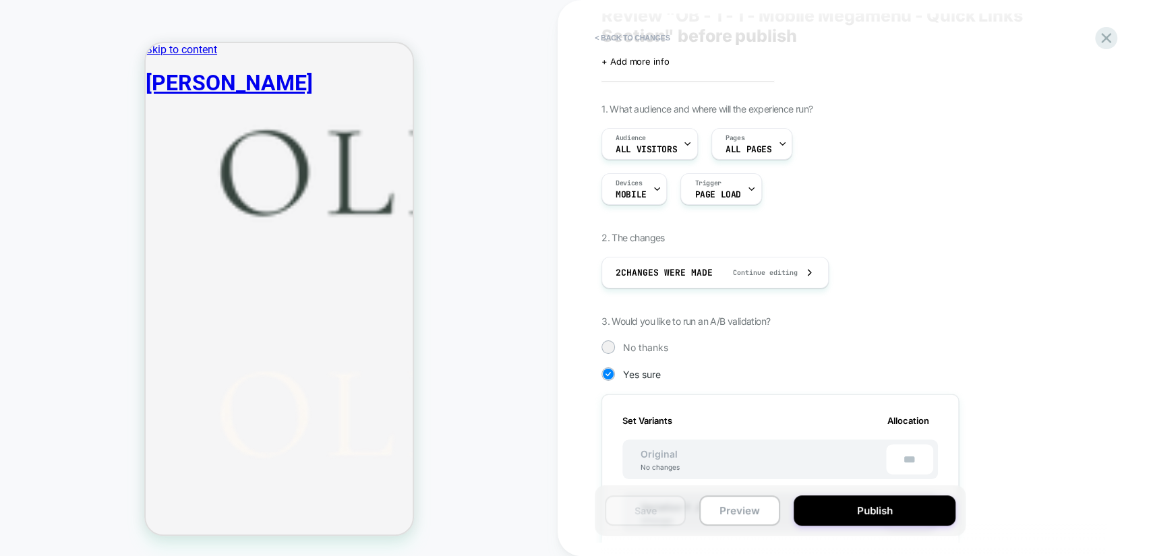
scroll to position [0, 0]
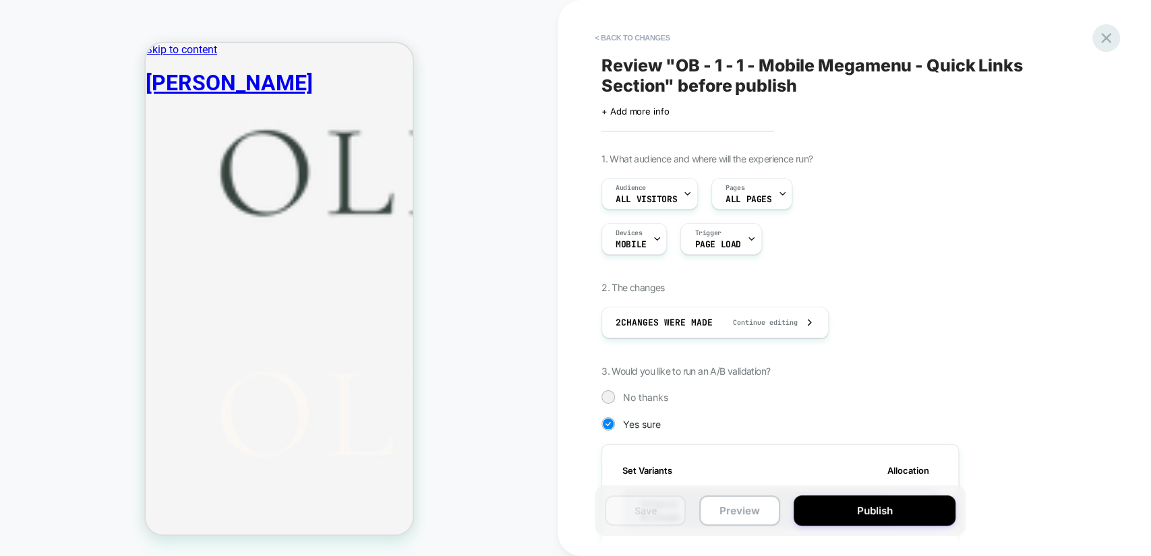
click at [1111, 34] on icon at bounding box center [1106, 38] width 18 height 18
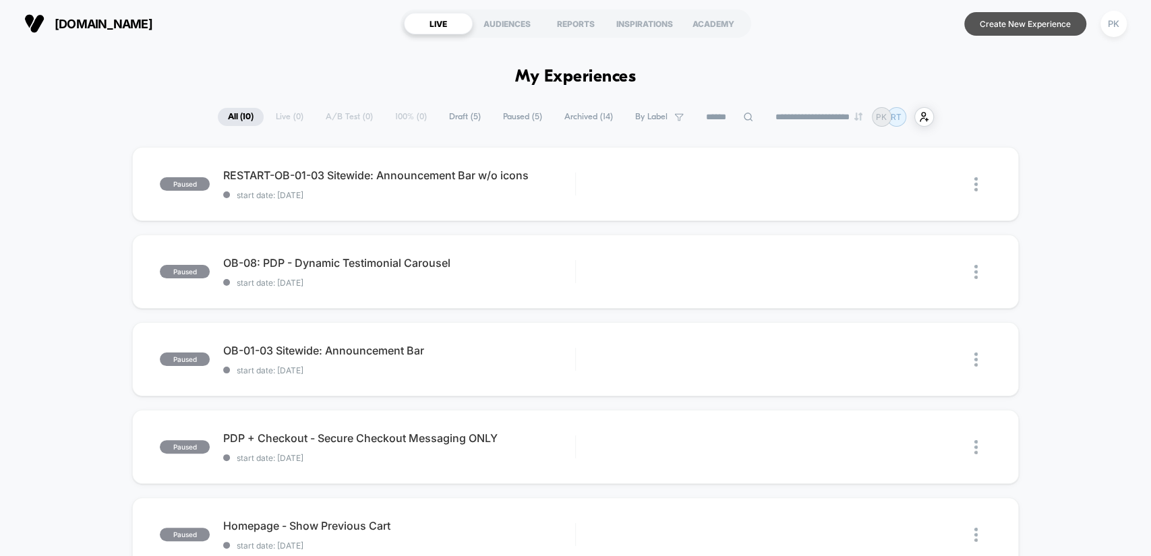
click at [999, 23] on button "Create New Experience" at bounding box center [1025, 24] width 122 height 24
